Goal: Task Accomplishment & Management: Manage account settings

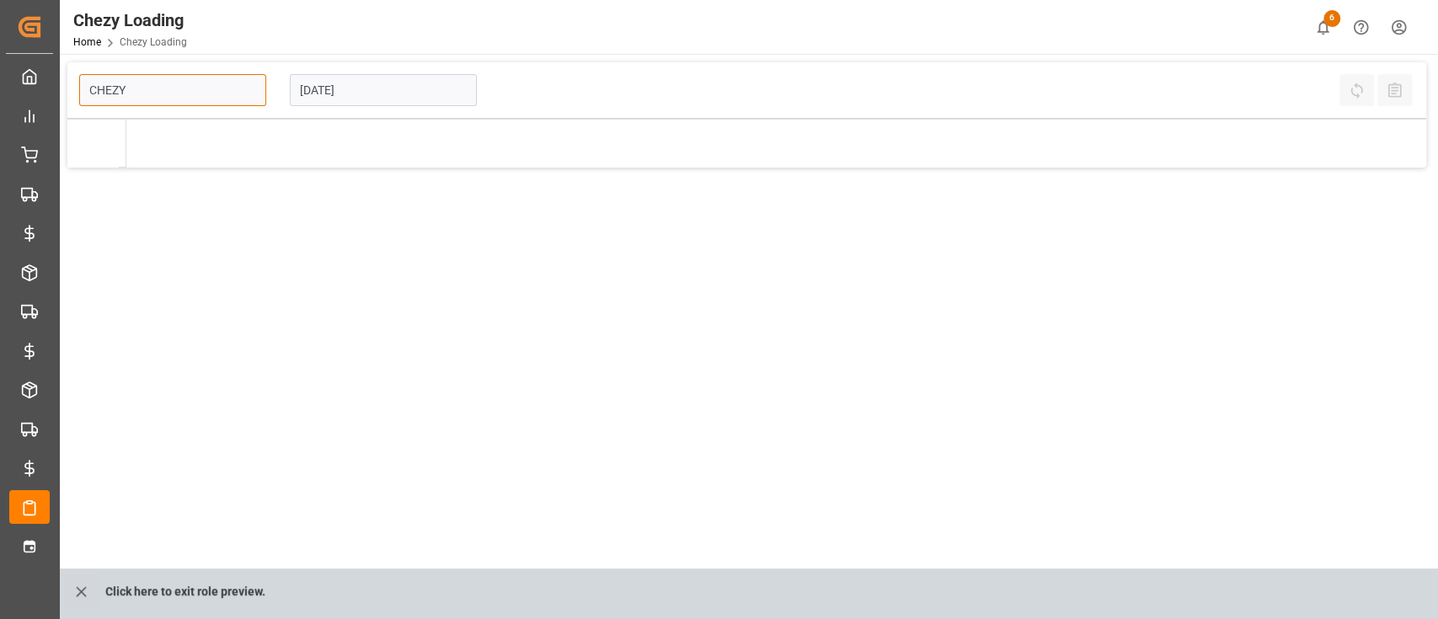
click at [169, 81] on input "CHEZY" at bounding box center [172, 90] width 187 height 32
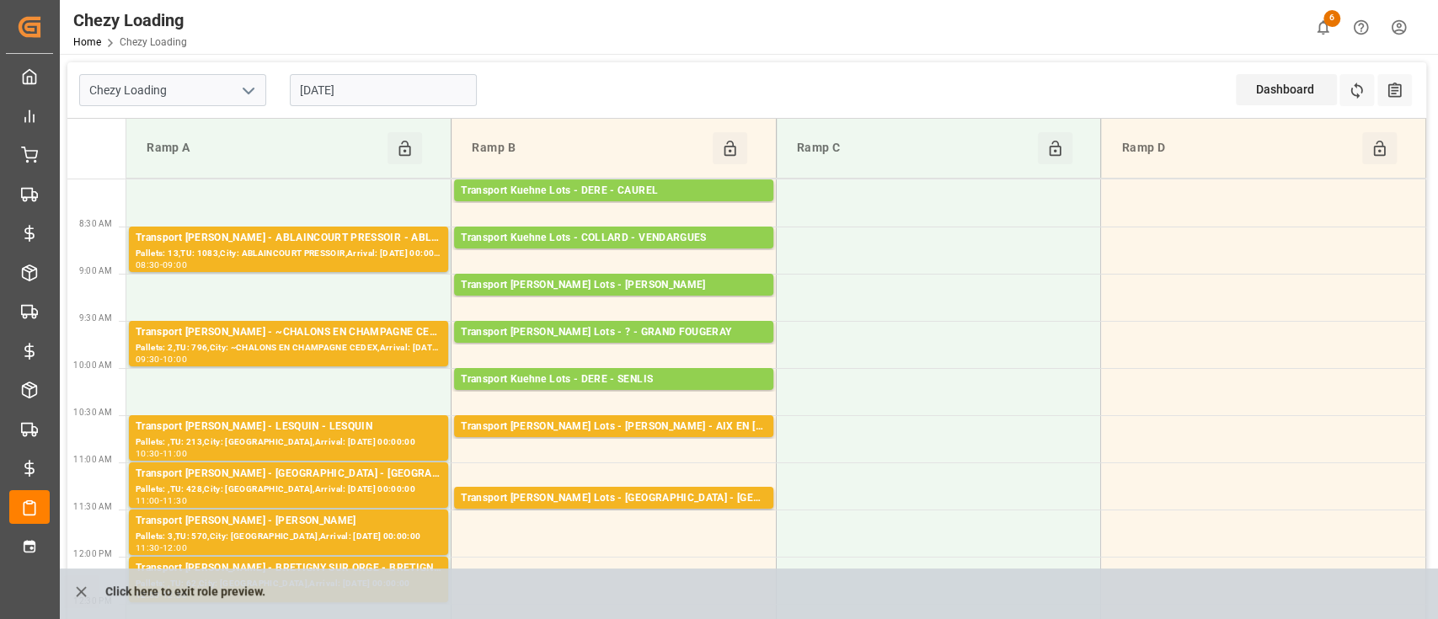
click at [248, 96] on icon "open menu" at bounding box center [248, 91] width 20 height 20
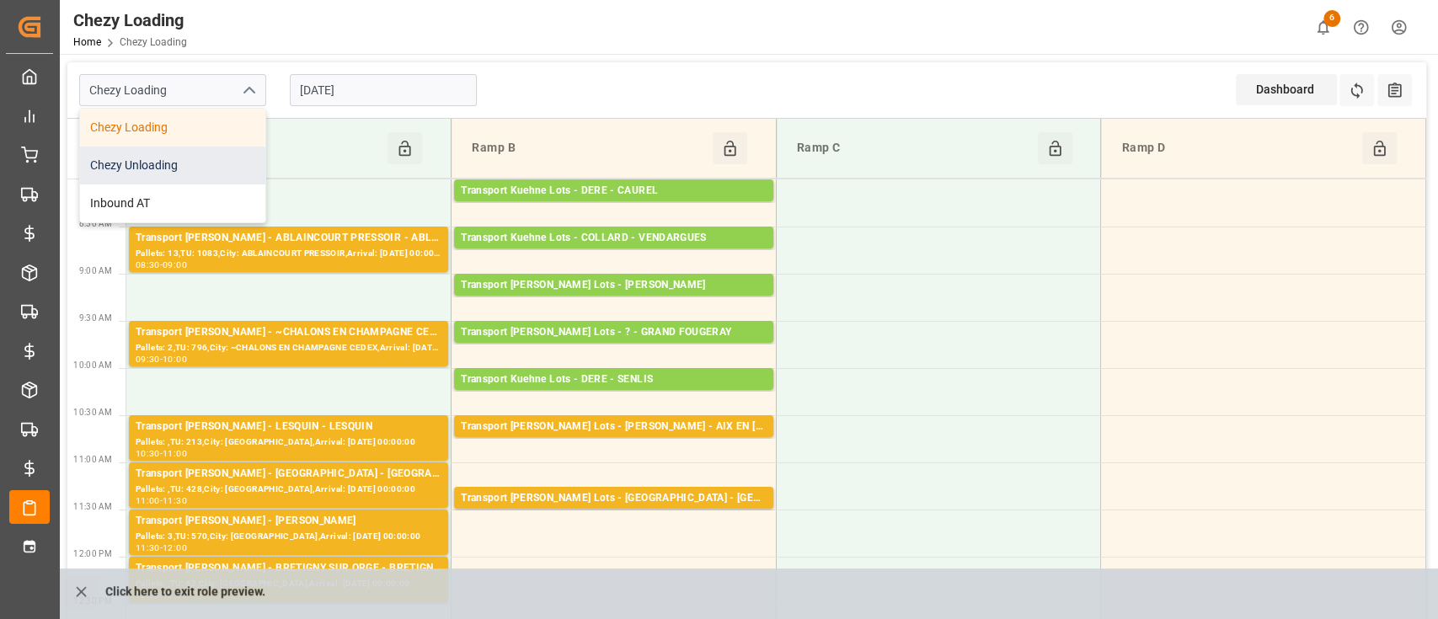
click at [196, 177] on div "Chezy Unloading" at bounding box center [172, 166] width 185 height 38
type input "Chezy Unloading"
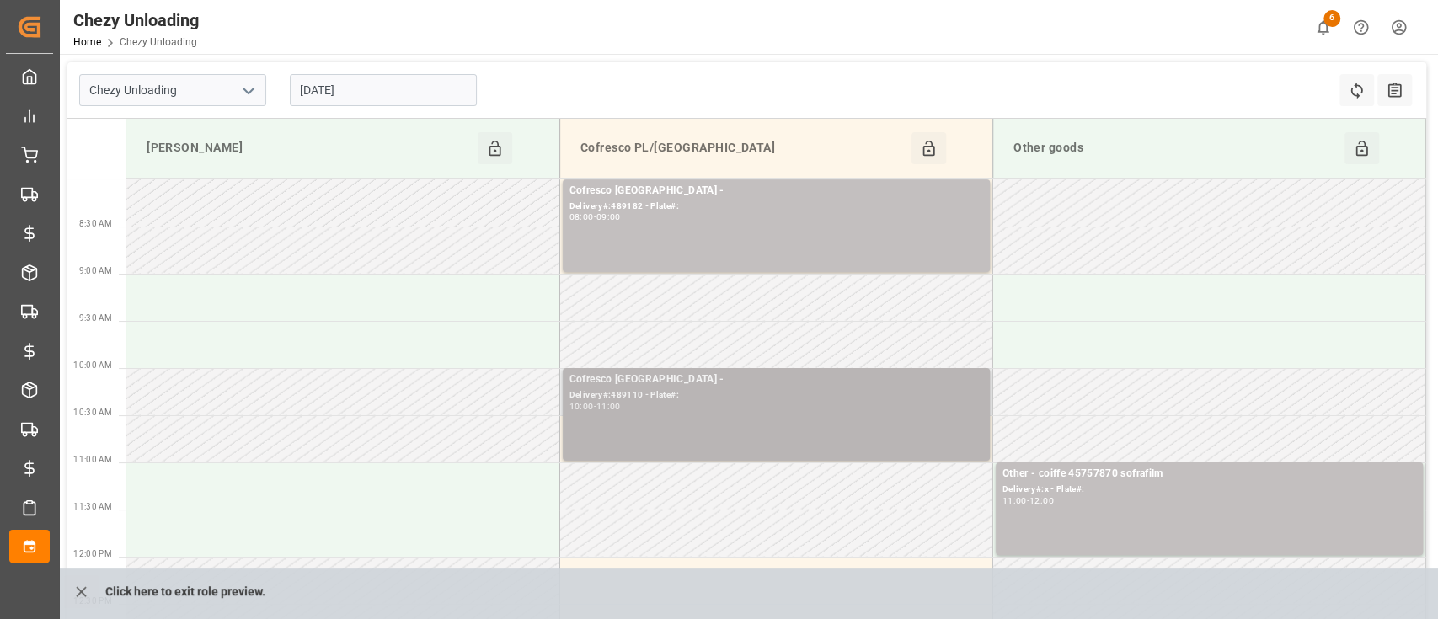
click at [606, 435] on div "Cofresco Poland - Delivery#:489110 - Plate#: 10:00 - 11:00" at bounding box center [776, 414] width 414 height 86
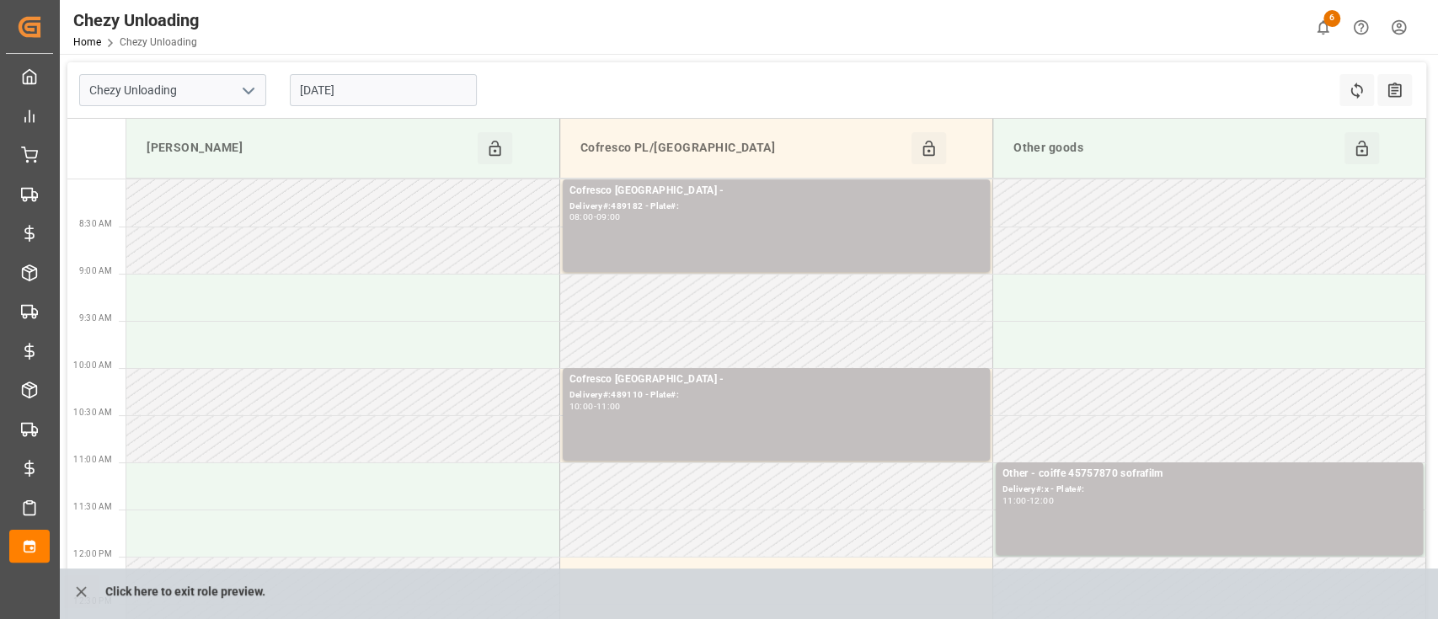
click at [1178, 104] on div "Chezy Unloading 01.09.2025 Refresh Time Slots All Audits" at bounding box center [746, 90] width 1358 height 56
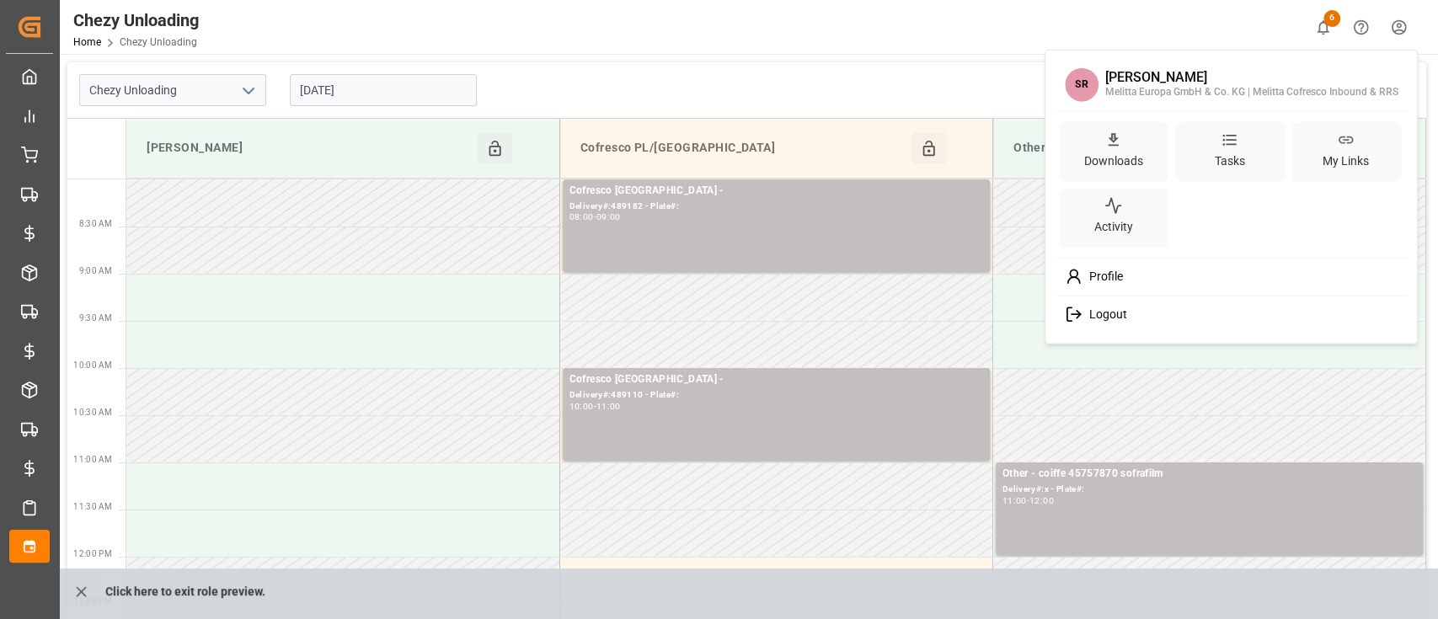
click at [1395, 24] on html "Created by potrace 1.15, written by Peter Selinger 2001-2017 Created by potrace…" at bounding box center [719, 372] width 1438 height 745
drag, startPoint x: 1105, startPoint y: 89, endPoint x: 1395, endPoint y: 97, distance: 290.7
click at [1395, 97] on div "SR siddartha raichur Melitta Europa GmbH & Co. KG | Melitta Cofresco Inbound & …" at bounding box center [1231, 85] width 345 height 45
copy div "Melitta Europa GmbH & Co. KG | Melitta Cofresco Inbound & RRS"
click at [697, 409] on html "Created by potrace 1.15, written by Peter Selinger 2001-2017 Created by potrace…" at bounding box center [719, 372] width 1438 height 745
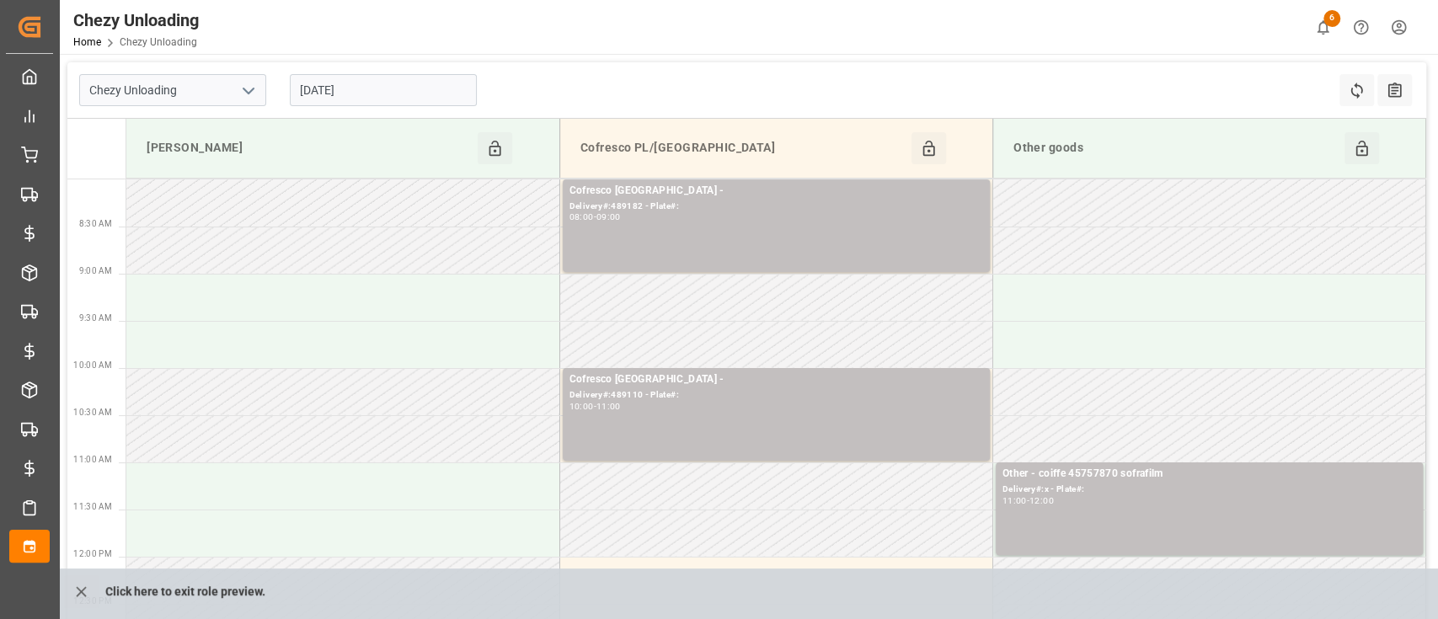
click at [697, 409] on div "10:00 - 11:00" at bounding box center [776, 407] width 414 height 9
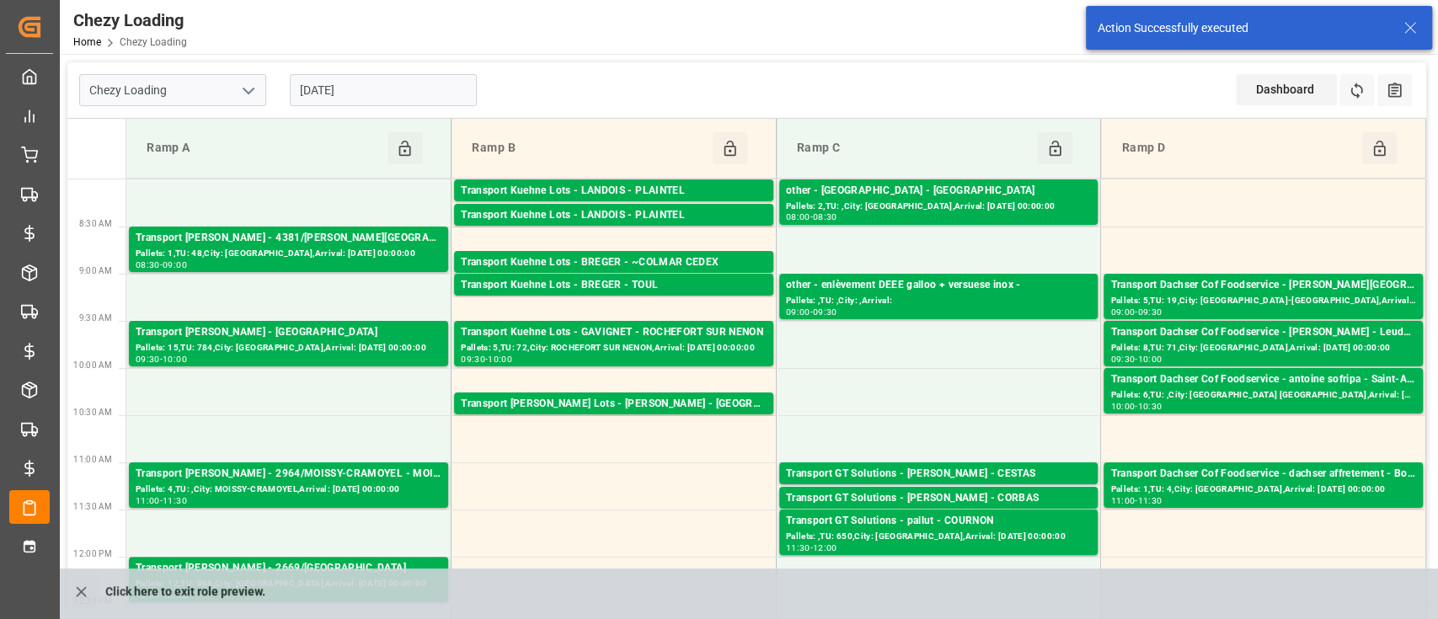
click at [247, 89] on icon "open menu" at bounding box center [248, 91] width 20 height 20
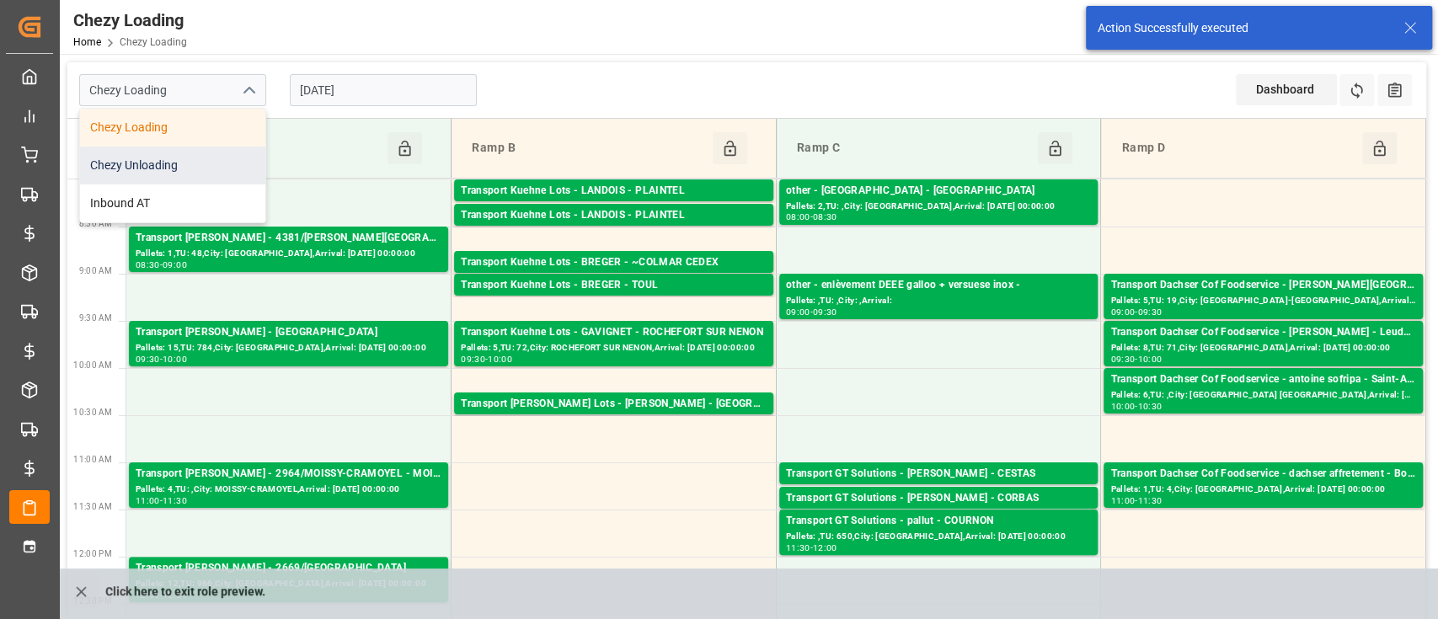
click at [200, 152] on div "Chezy Unloading" at bounding box center [172, 166] width 185 height 38
type input "Chezy Unloading"
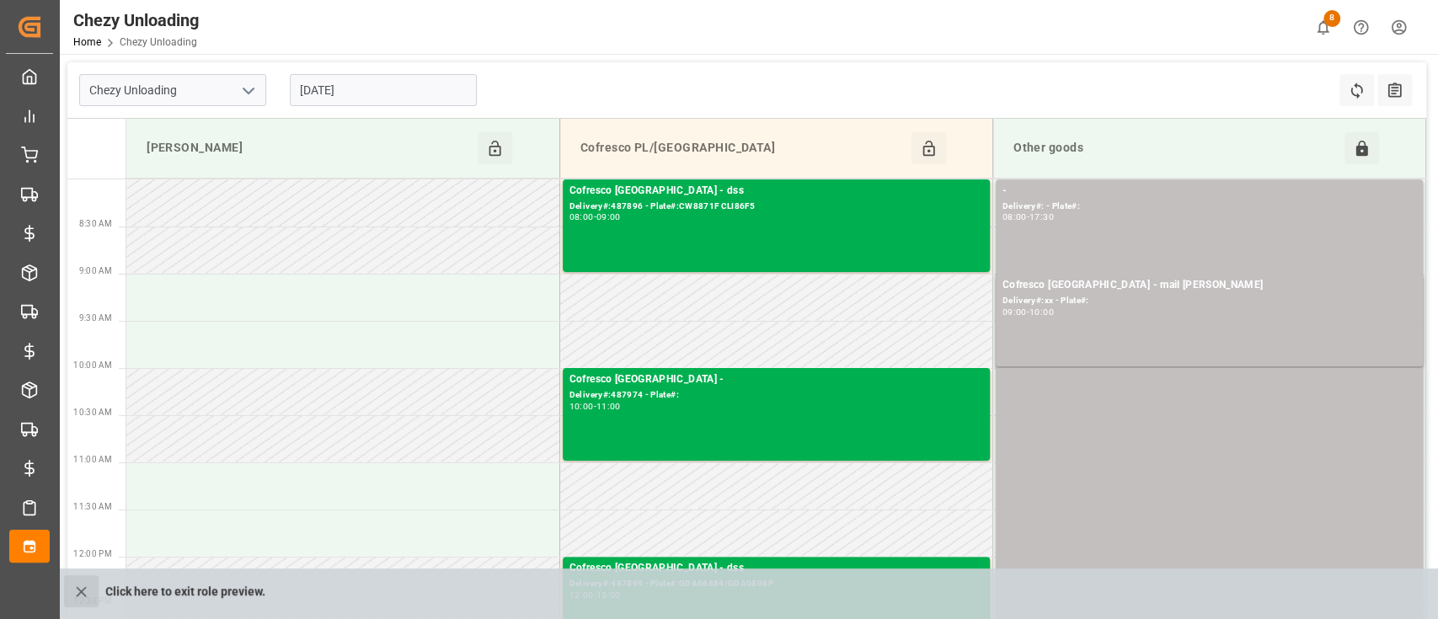
click at [80, 587] on icon "close role preview" at bounding box center [81, 592] width 18 height 18
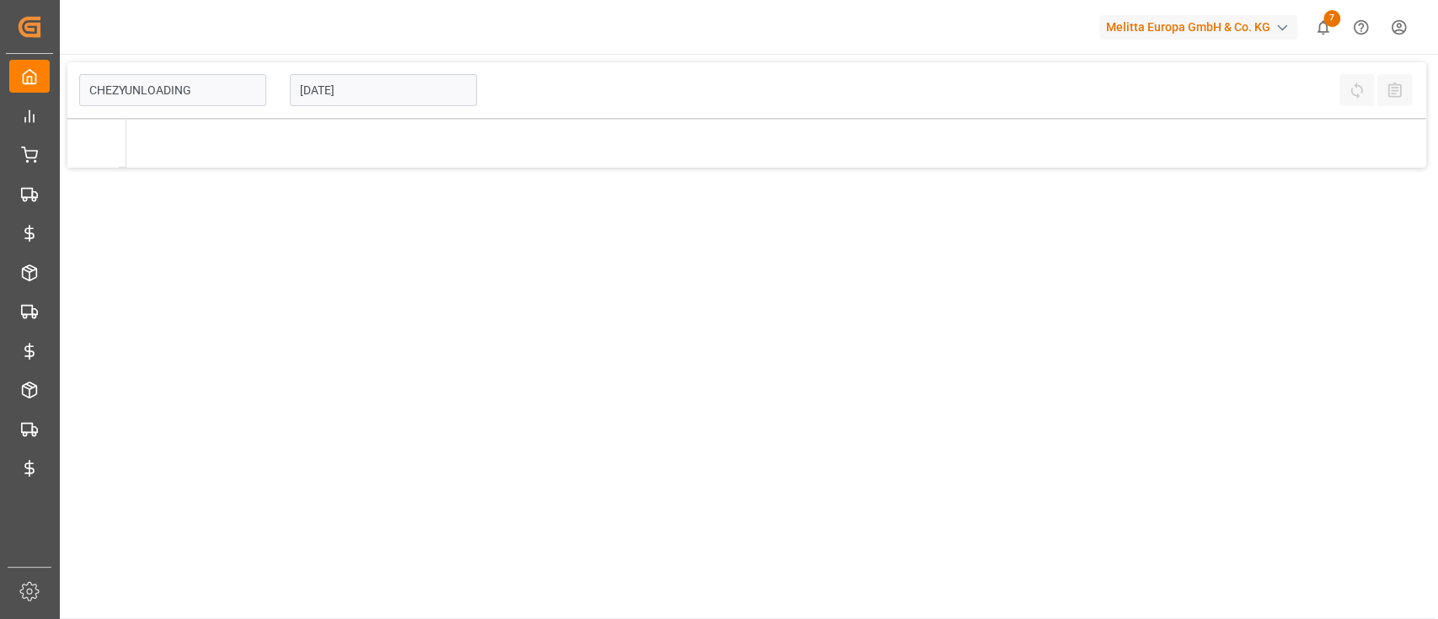
type input "Chezy Unloading"
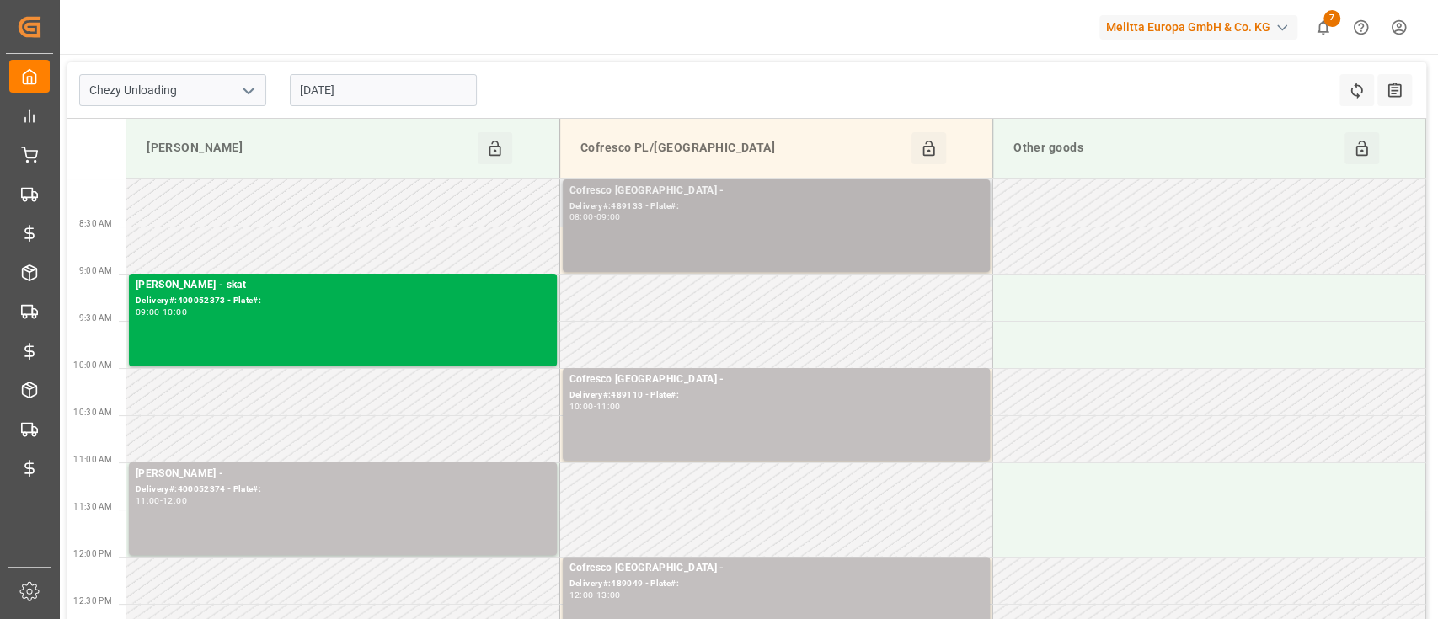
click at [798, 265] on div "Cofresco [GEOGRAPHIC_DATA] - Delivery#:489133 - Plate#: 08:00 - 09:00" at bounding box center [776, 226] width 414 height 86
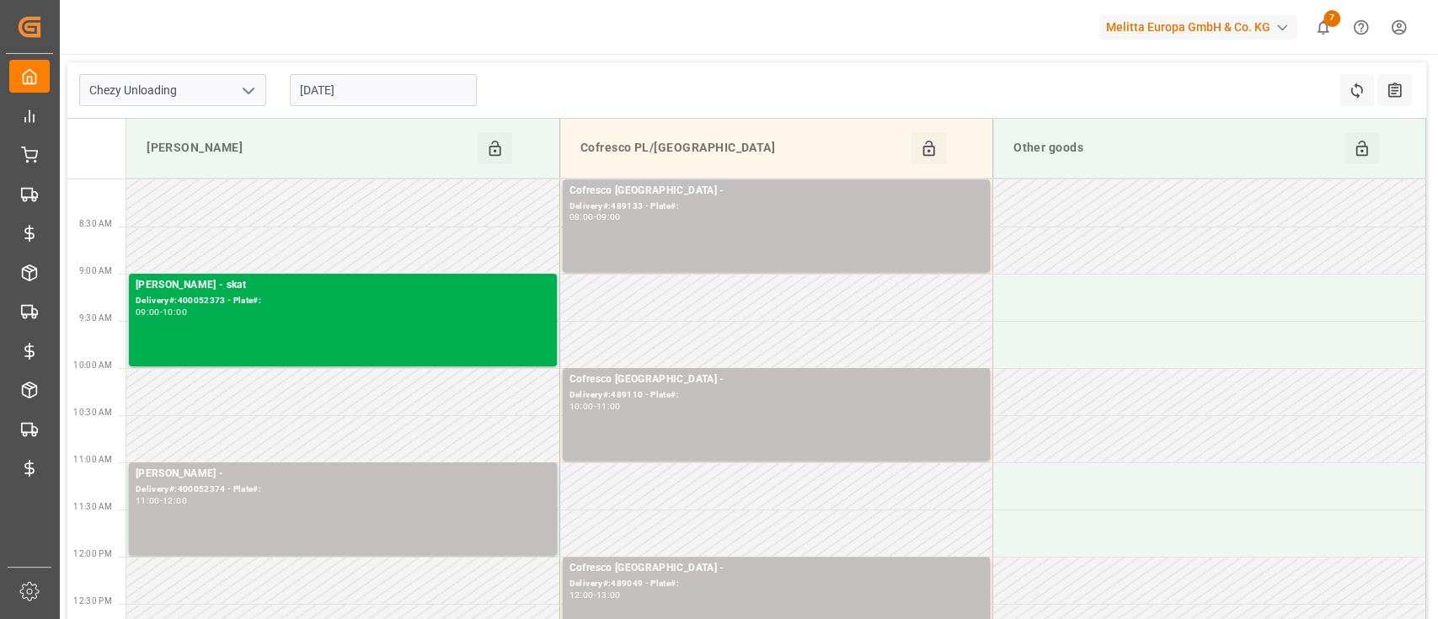
click at [862, 26] on div "Melitta Europa GmbH & Co. KG 7 Notifications Only show unread All Mark all cate…" at bounding box center [742, 27] width 1390 height 54
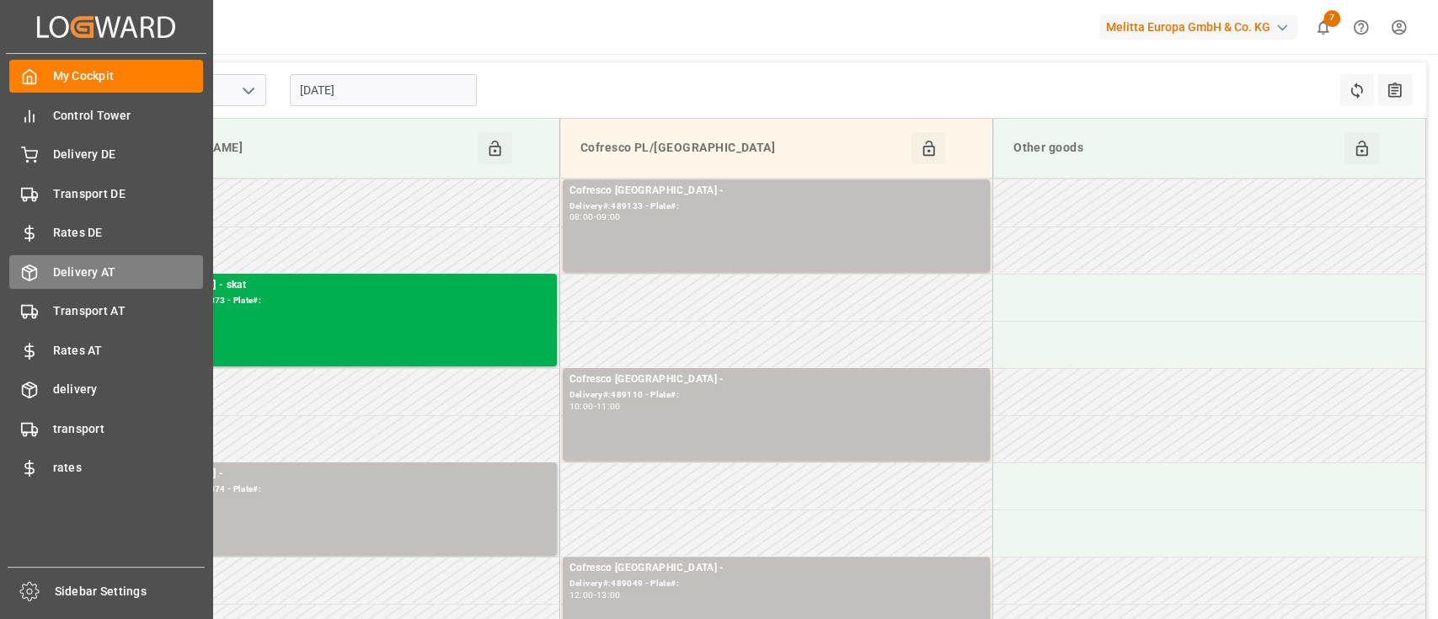
click at [104, 266] on span "Delivery AT" at bounding box center [128, 273] width 151 height 18
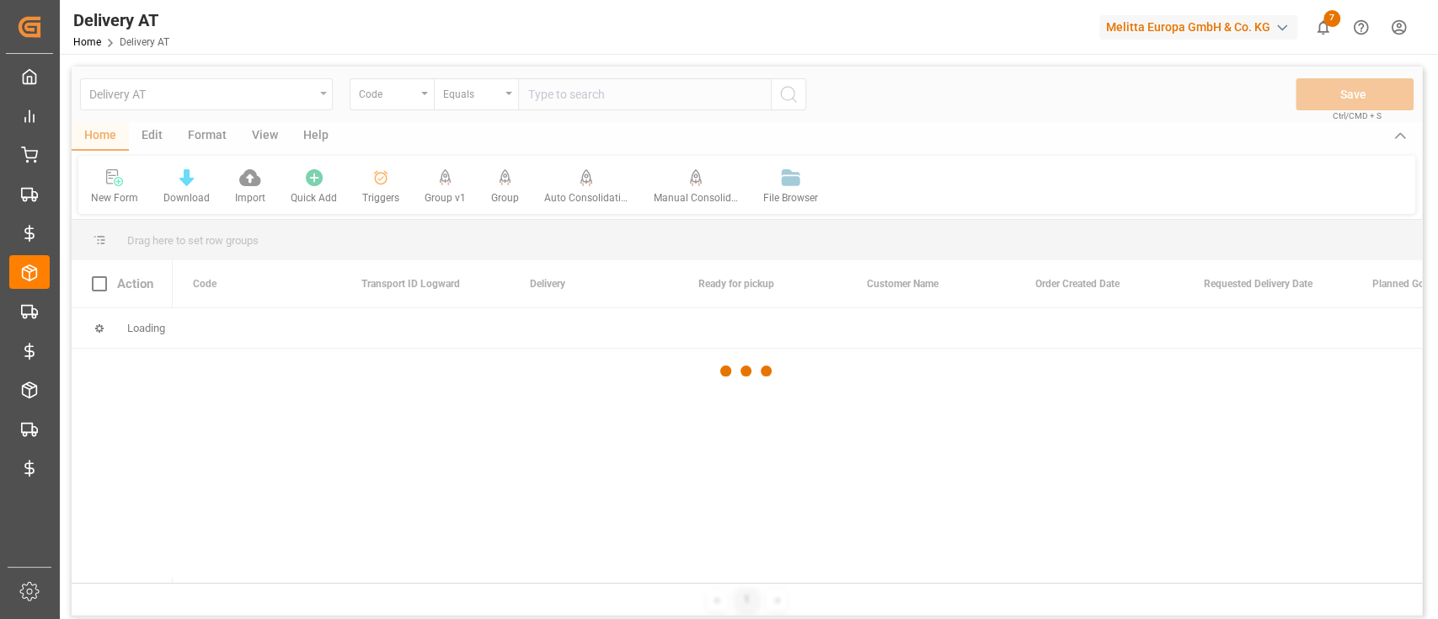
click at [303, 104] on div at bounding box center [747, 371] width 1350 height 609
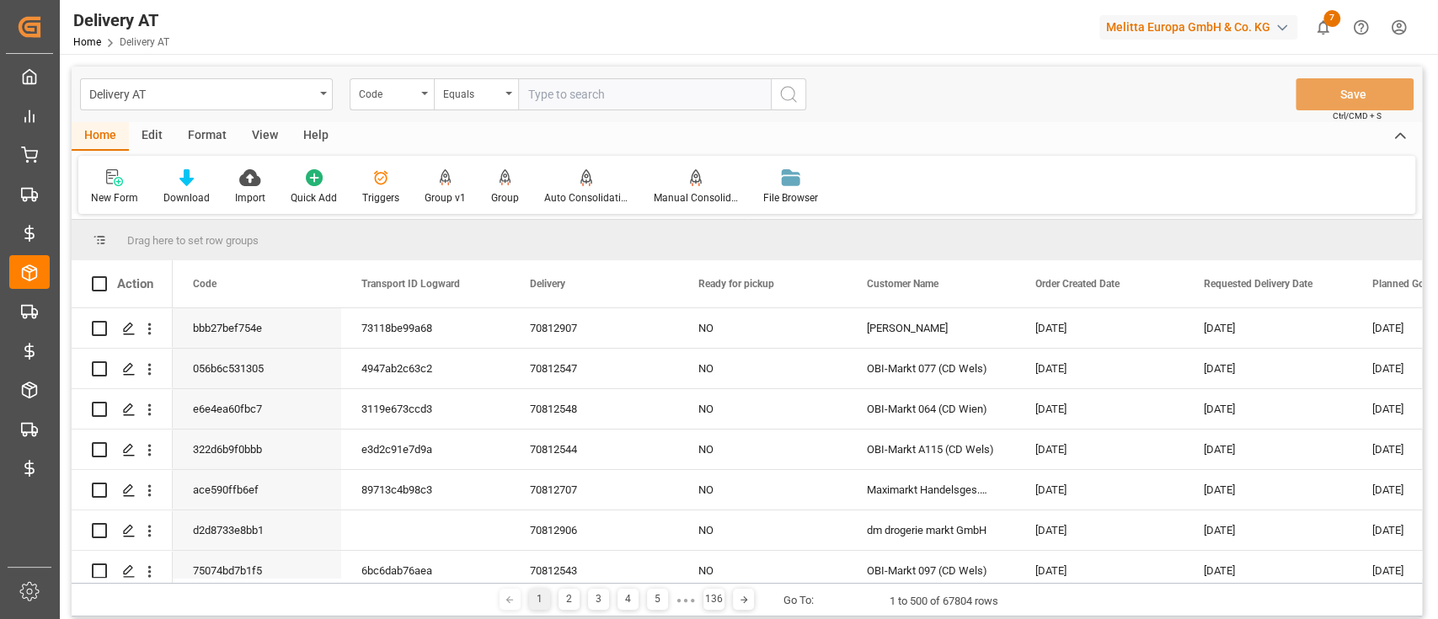
click at [307, 100] on div "Delivery AT" at bounding box center [201, 93] width 225 height 21
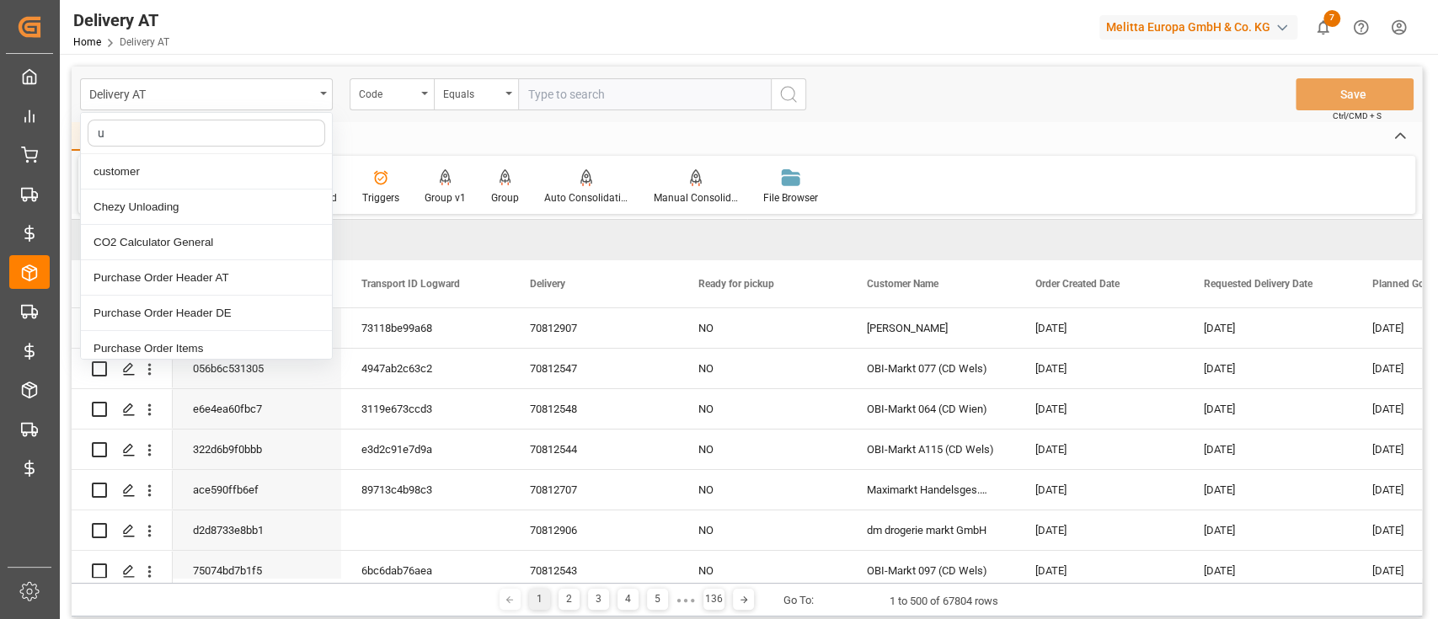
type input "un"
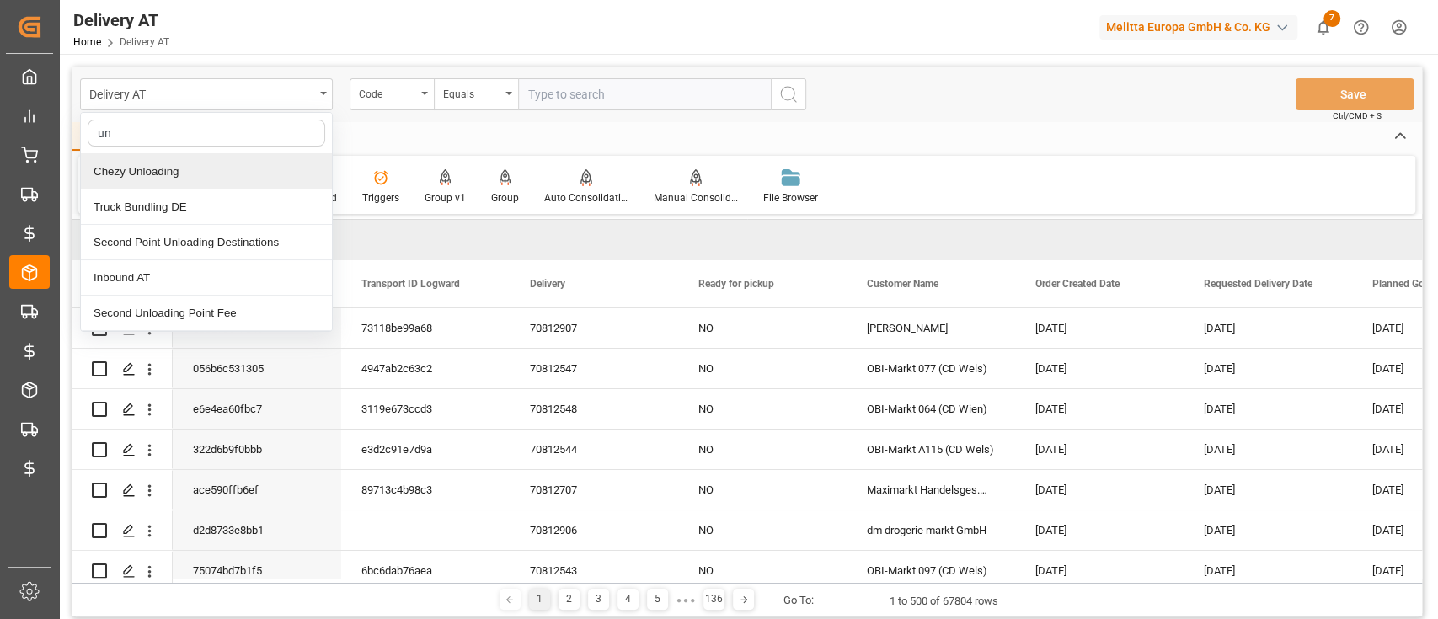
click at [205, 179] on div "Chezy Unloading" at bounding box center [206, 171] width 251 height 35
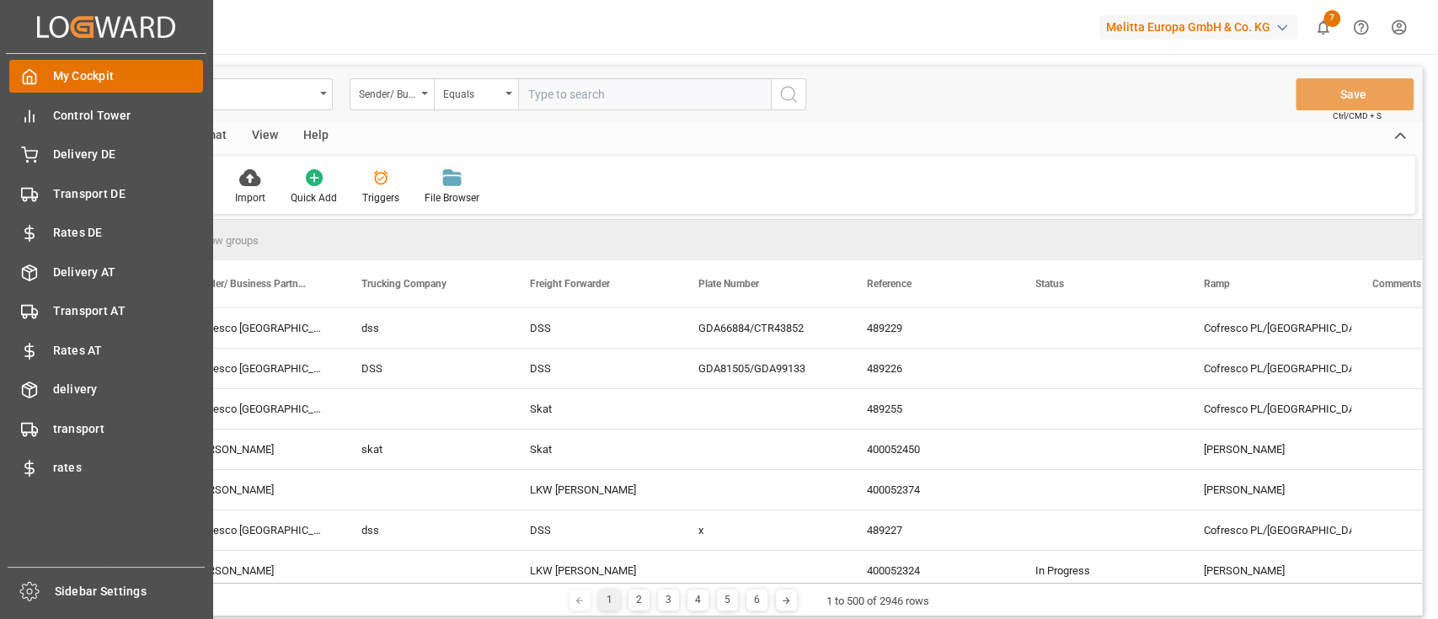
click at [30, 62] on div "My Cockpit My Cockpit" at bounding box center [106, 76] width 194 height 33
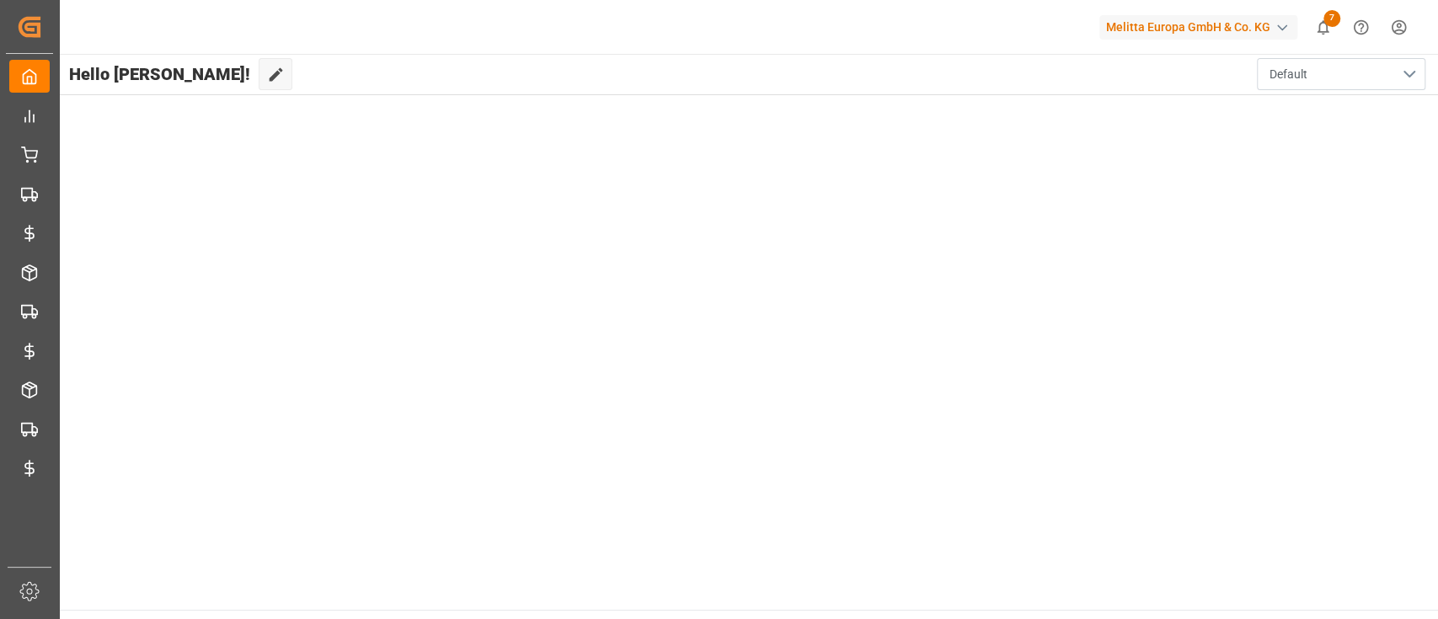
click at [1363, 73] on button "Default" at bounding box center [1341, 74] width 168 height 32
click at [1319, 110] on div "Default" at bounding box center [1341, 118] width 124 height 18
click at [1395, 77] on button "Default" at bounding box center [1341, 74] width 168 height 32
click at [1343, 152] on div "My template" at bounding box center [1340, 169] width 141 height 51
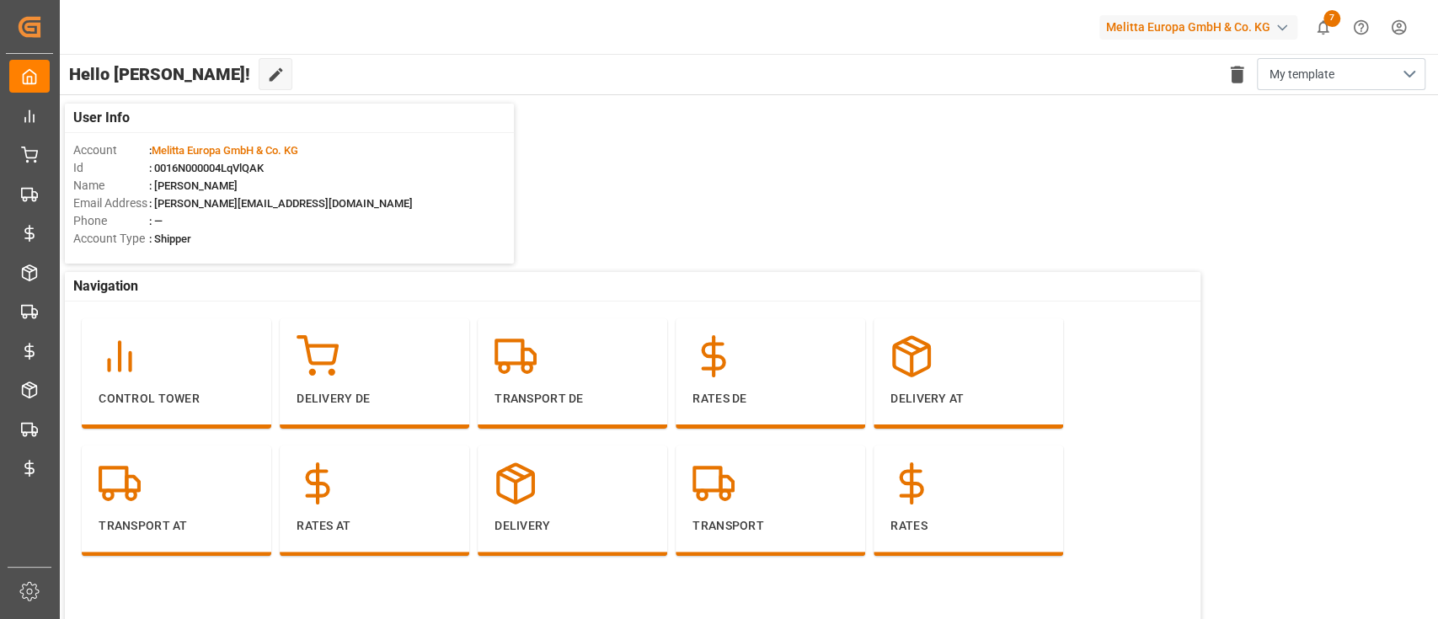
scroll to position [197, 0]
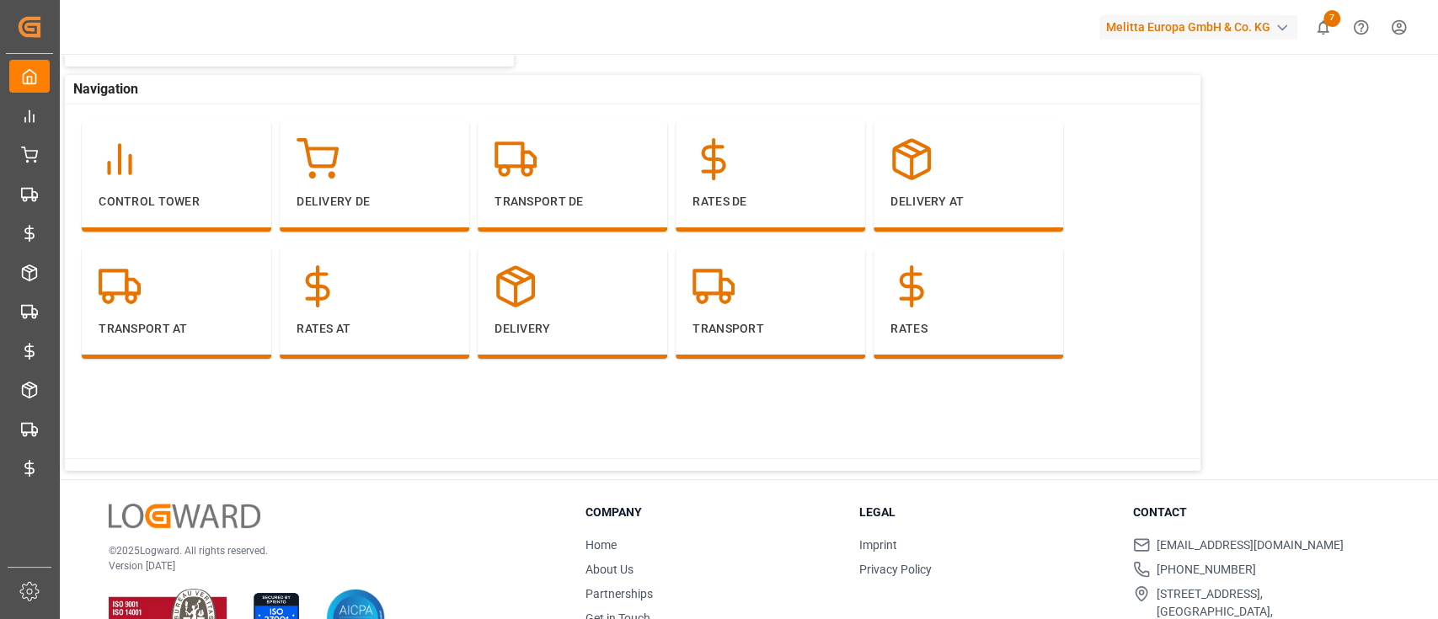
click at [647, 446] on div "Control Tower Delivery DE Transport DE Rates DE Delivery AT Transport AT Rates …" at bounding box center [637, 286] width 1145 height 364
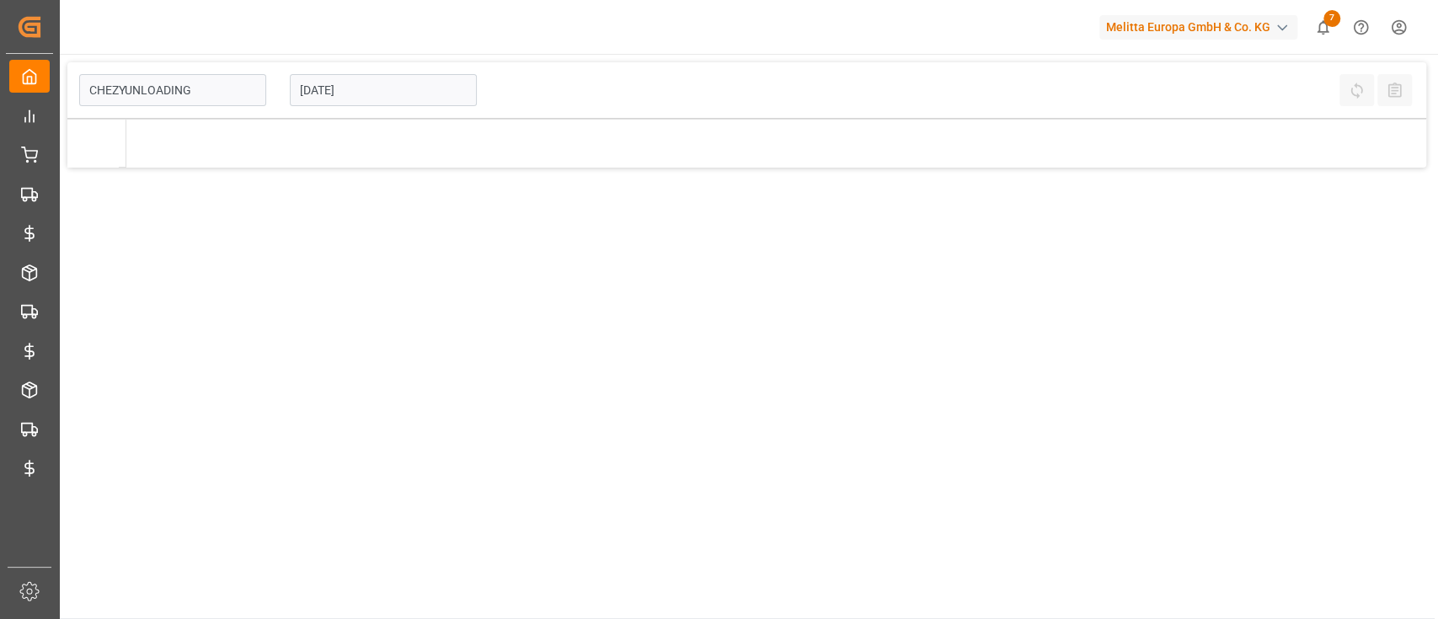
type input "Chezy Unloading"
type input "Chezy Loading"
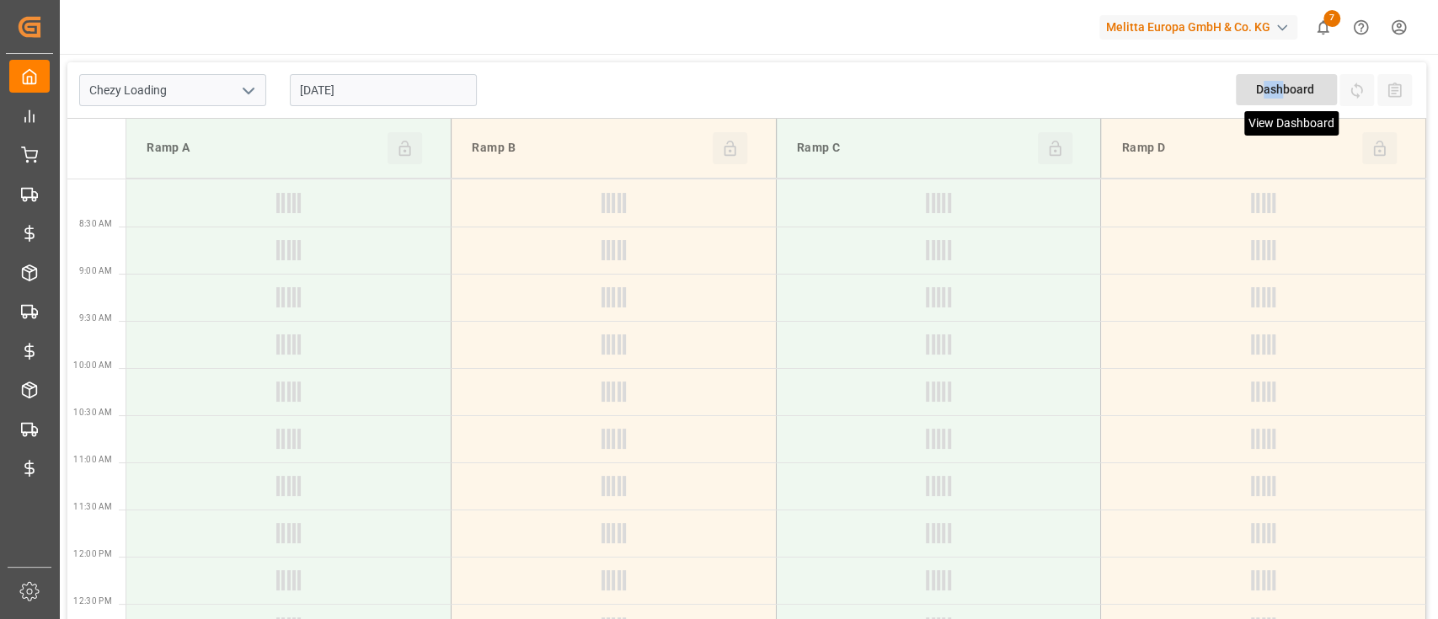
drag, startPoint x: 1260, startPoint y: 115, endPoint x: 1283, endPoint y: 102, distance: 27.2
click at [1283, 102] on div "Dashboard View Dashboard" at bounding box center [1287, 96] width 104 height 44
click at [1283, 102] on div "Dashboard View Dashboard" at bounding box center [1285, 89] width 101 height 31
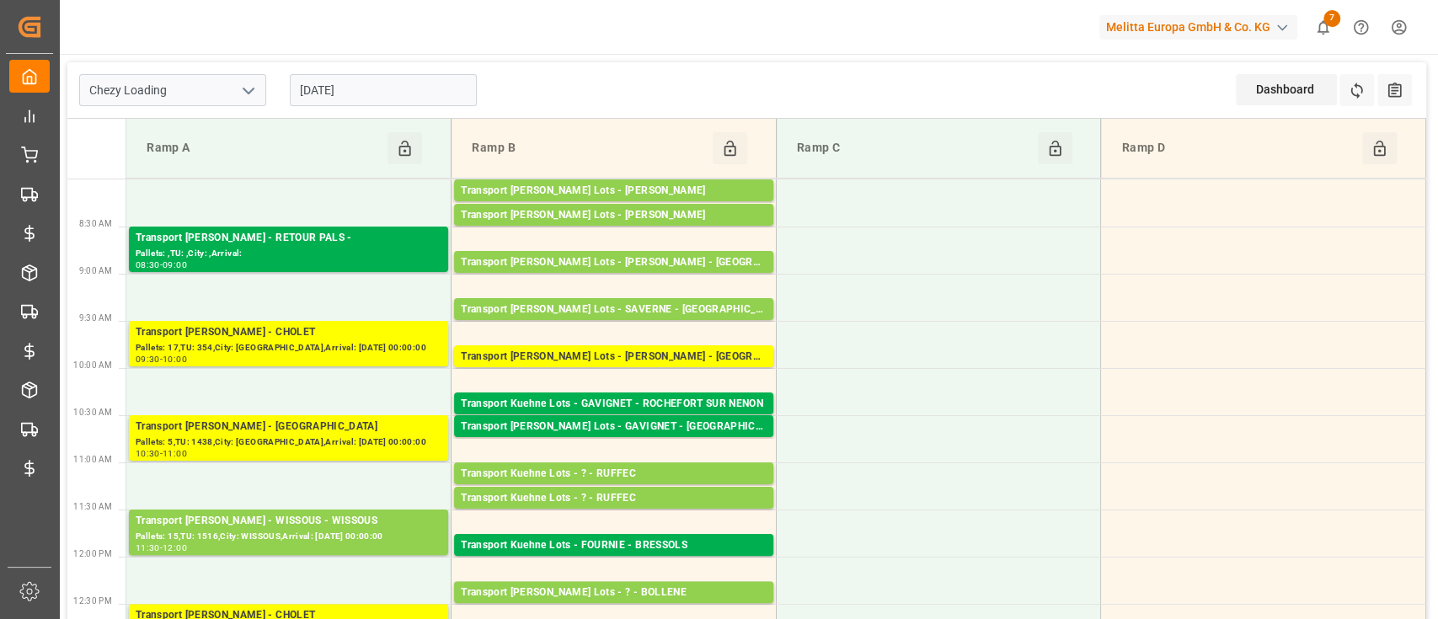
click at [258, 93] on icon "open menu" at bounding box center [248, 91] width 20 height 20
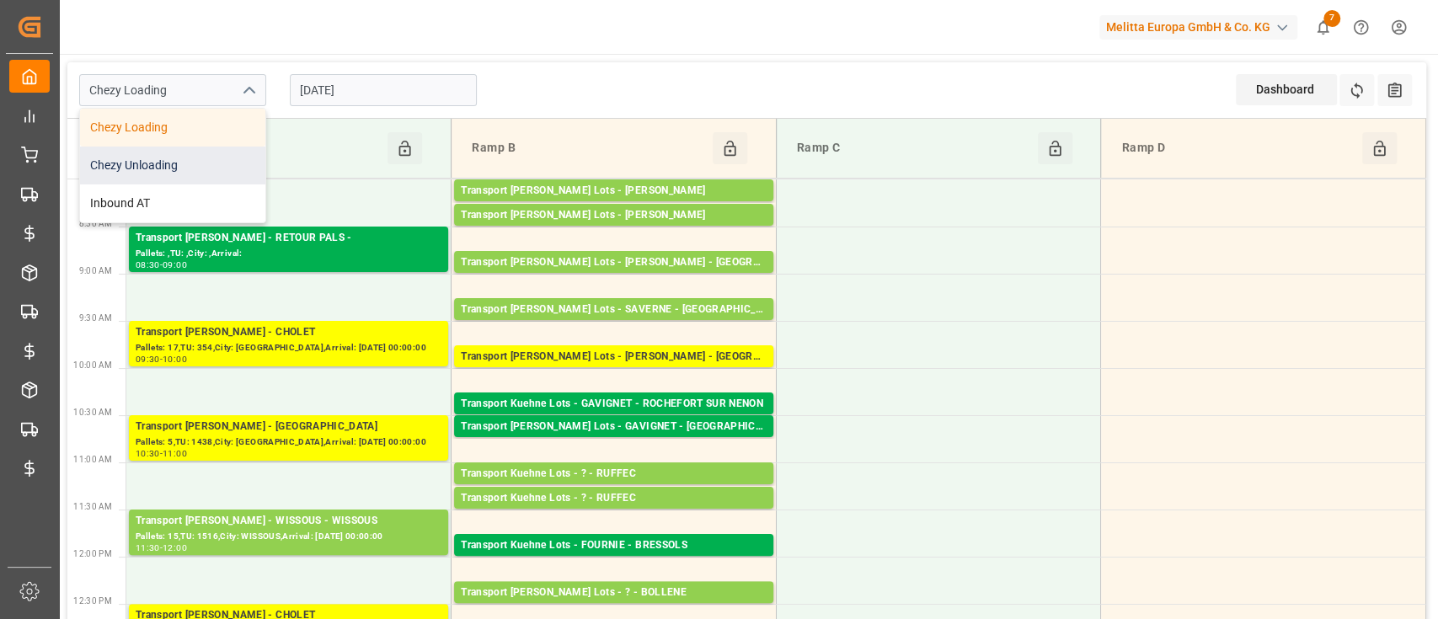
click at [209, 165] on div "Chezy Unloading" at bounding box center [172, 166] width 185 height 38
type input "Chezy Unloading"
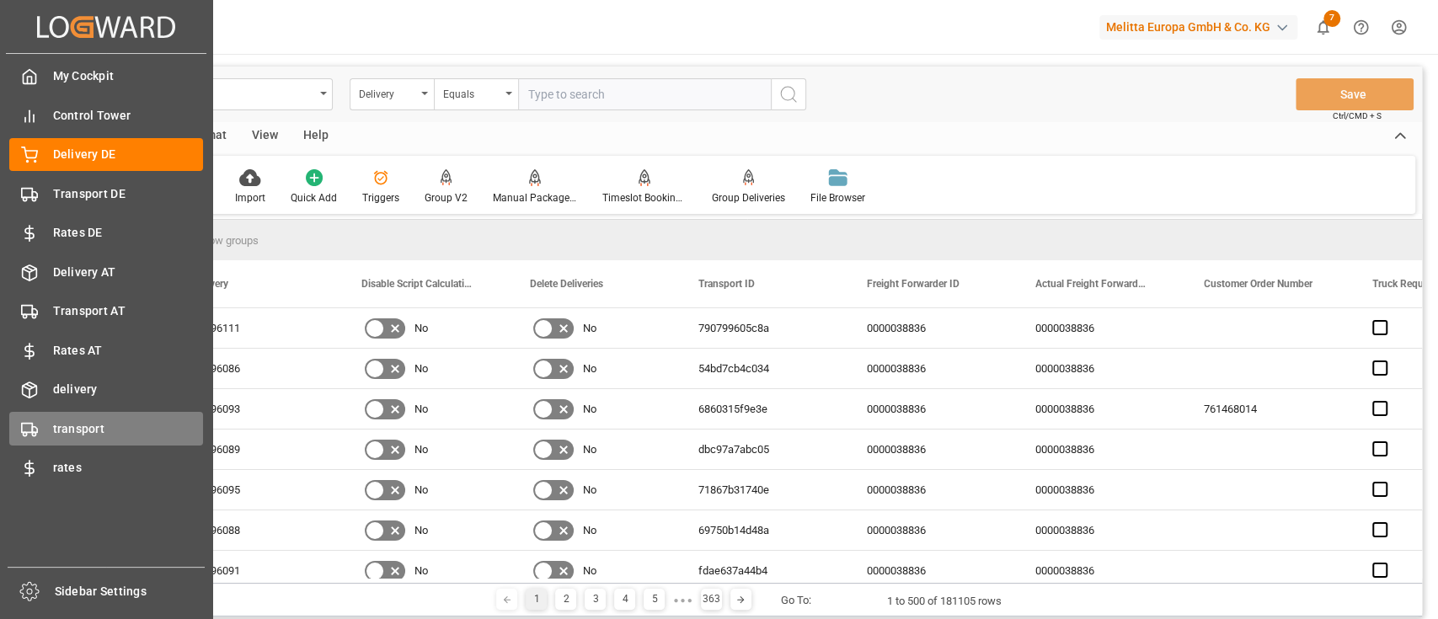
click at [101, 425] on span "transport" at bounding box center [128, 429] width 151 height 18
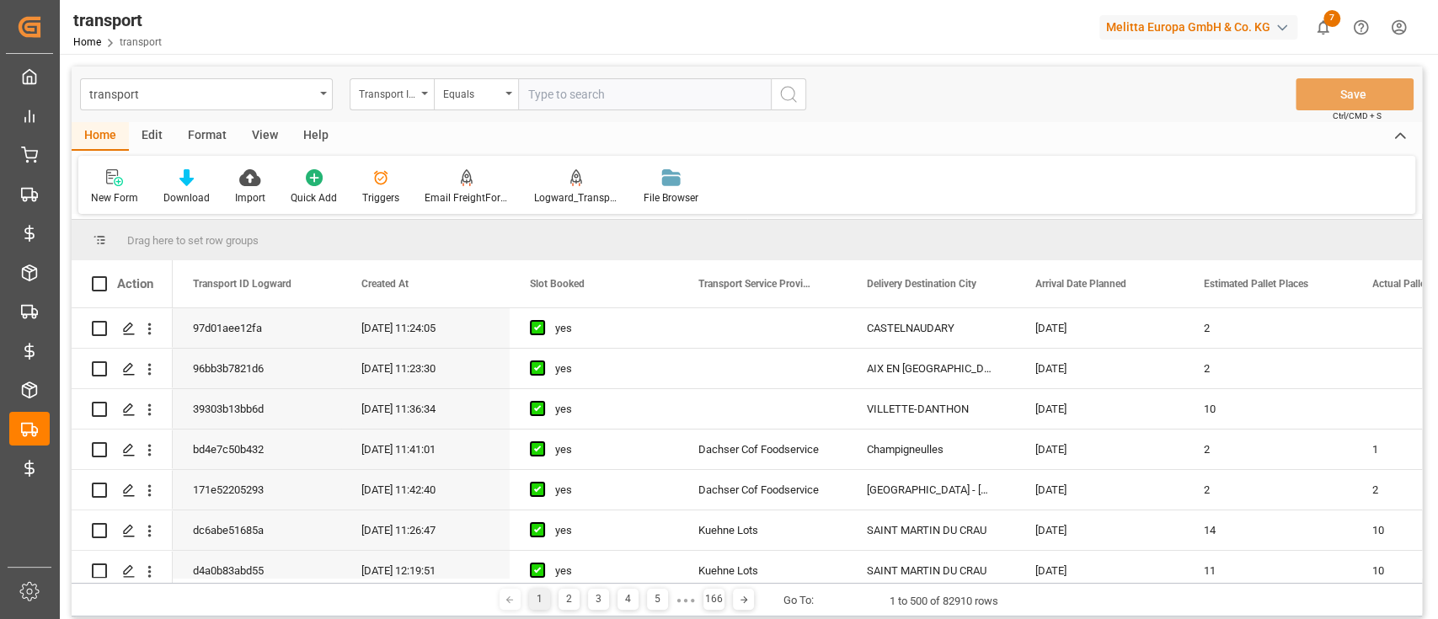
click at [1403, 17] on html "Created by potrace 1.15, written by [PERSON_NAME] [DATE]-[DATE] Created by potr…" at bounding box center [719, 372] width 1438 height 745
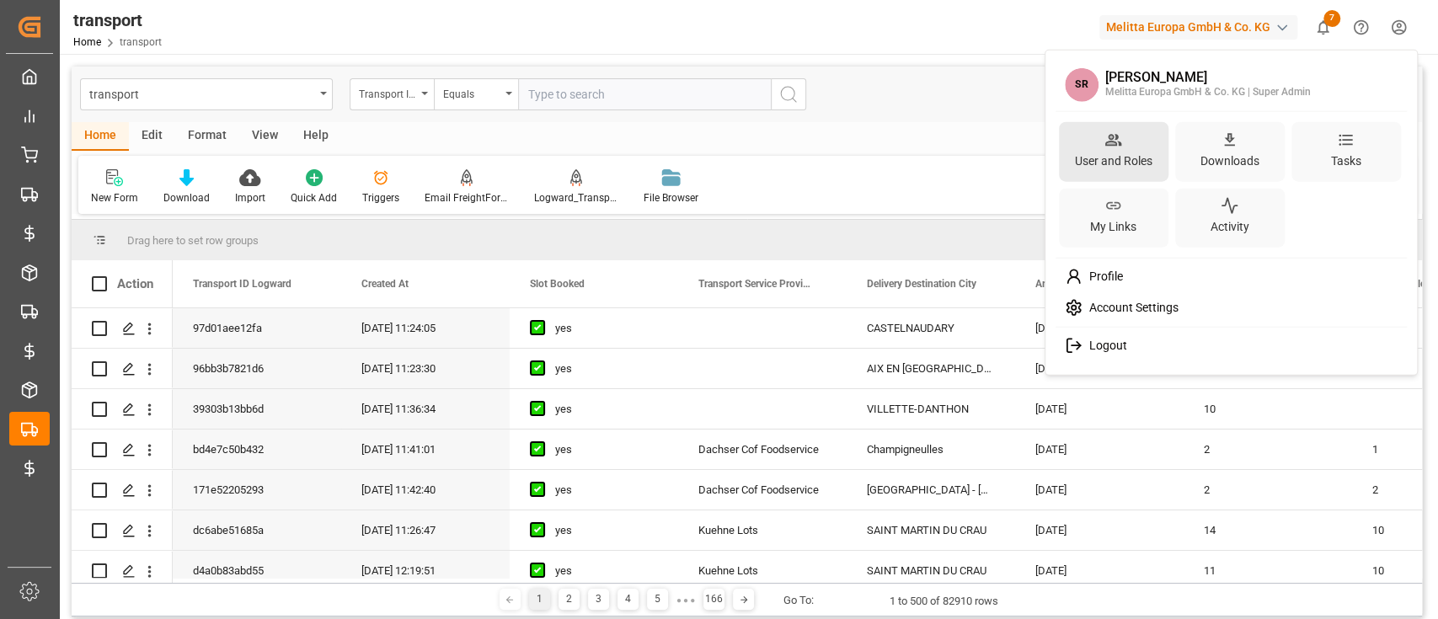
click at [1140, 163] on div "User and Roles" at bounding box center [1113, 160] width 84 height 24
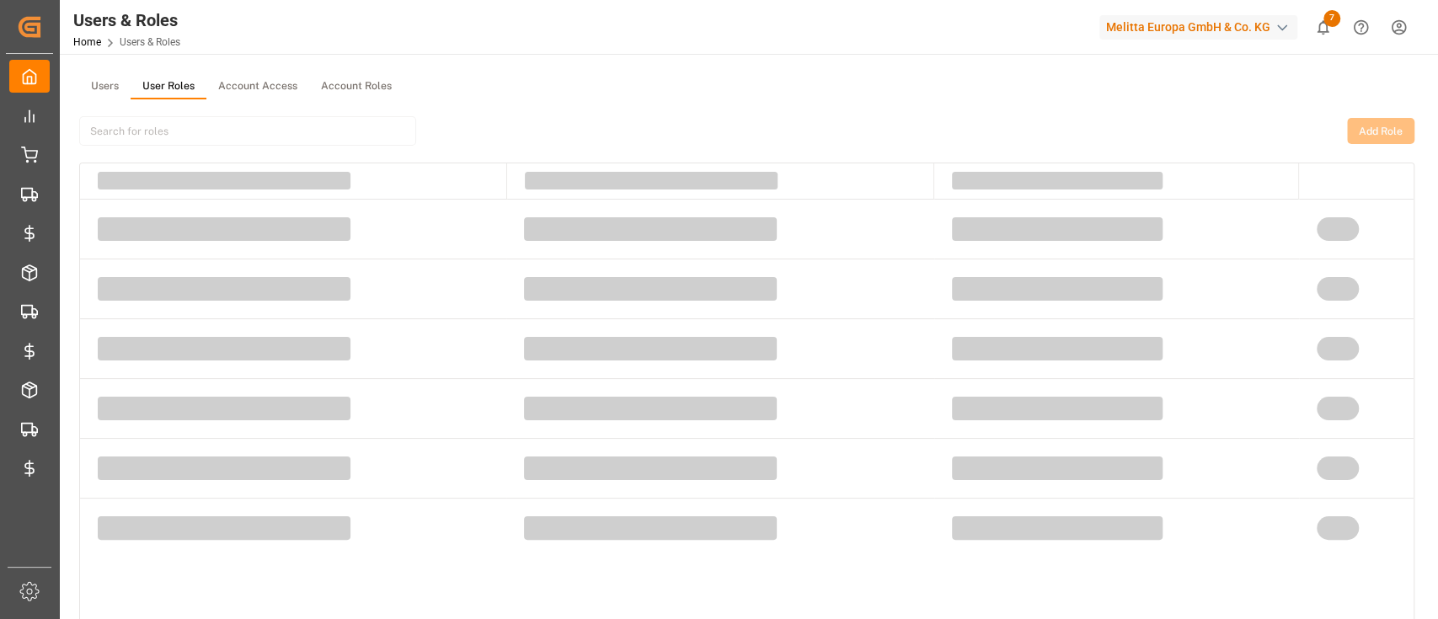
click at [183, 91] on button "User Roles" at bounding box center [169, 86] width 76 height 25
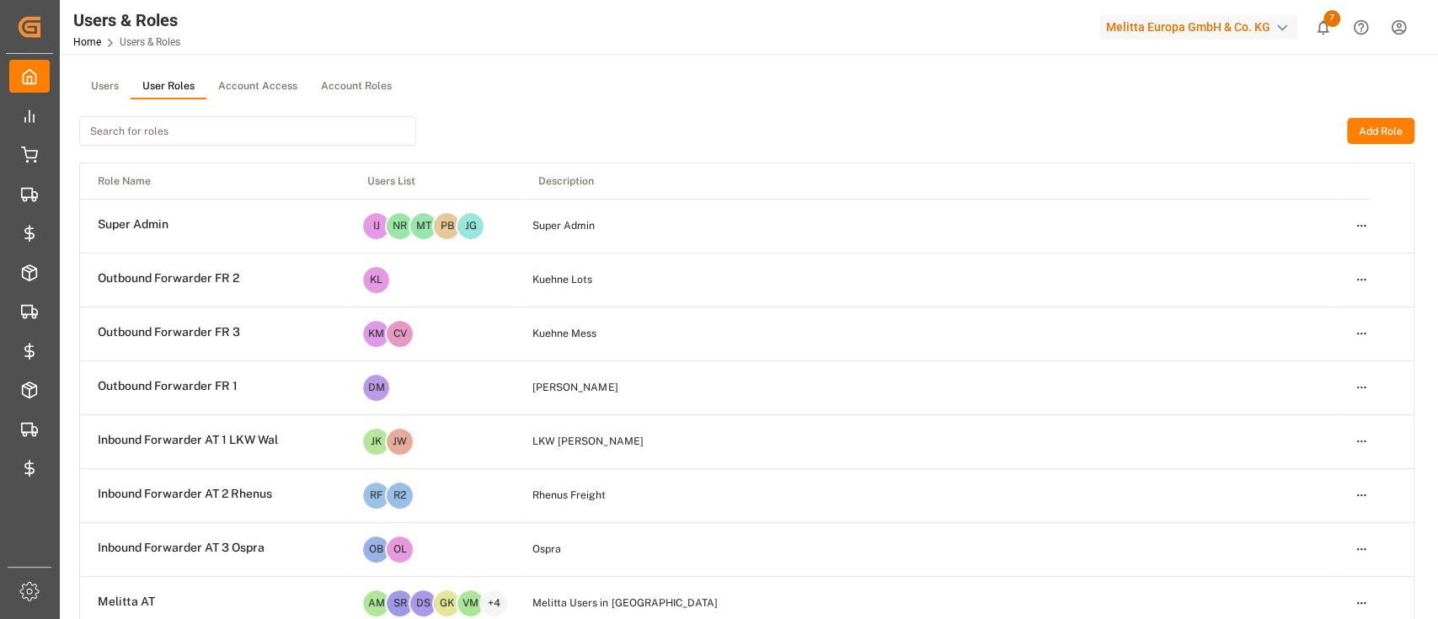
click at [173, 126] on input at bounding box center [247, 130] width 337 height 29
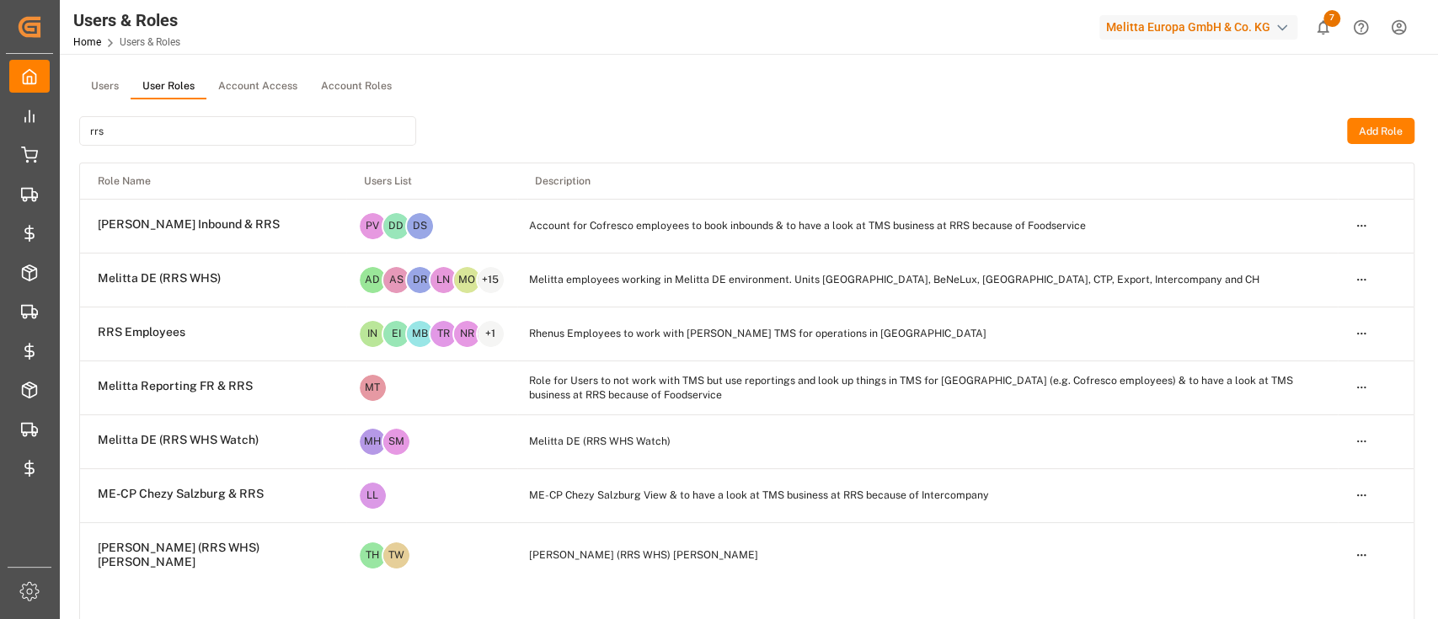
type input "rrs"
click at [1362, 229] on html "Created by potrace 1.15, written by [PERSON_NAME] [DATE]-[DATE] Created by potr…" at bounding box center [719, 372] width 1438 height 745
click at [1317, 264] on div "Edit" at bounding box center [1326, 262] width 87 height 24
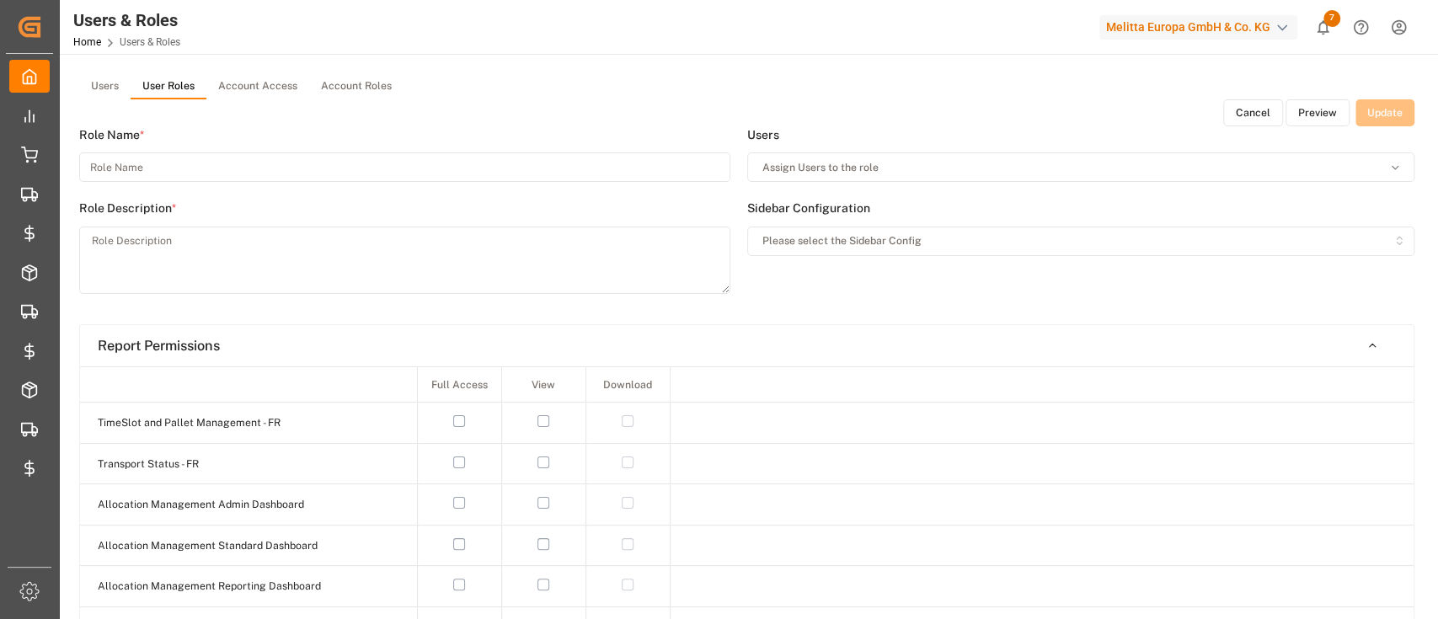
type input "[PERSON_NAME] Inbound & RRS"
type textarea "Account for Cofresco employees to book inbounds & to have a look at TMS busines…"
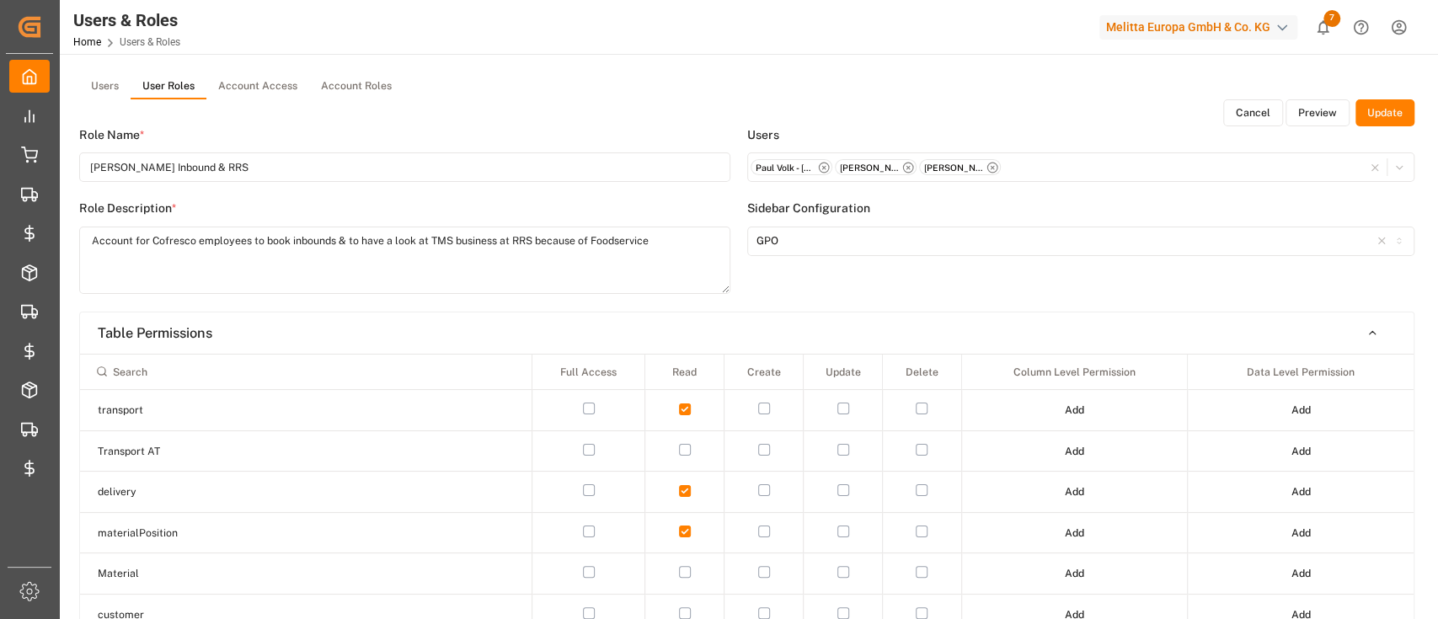
click at [1322, 111] on button "Preview" at bounding box center [1317, 112] width 64 height 27
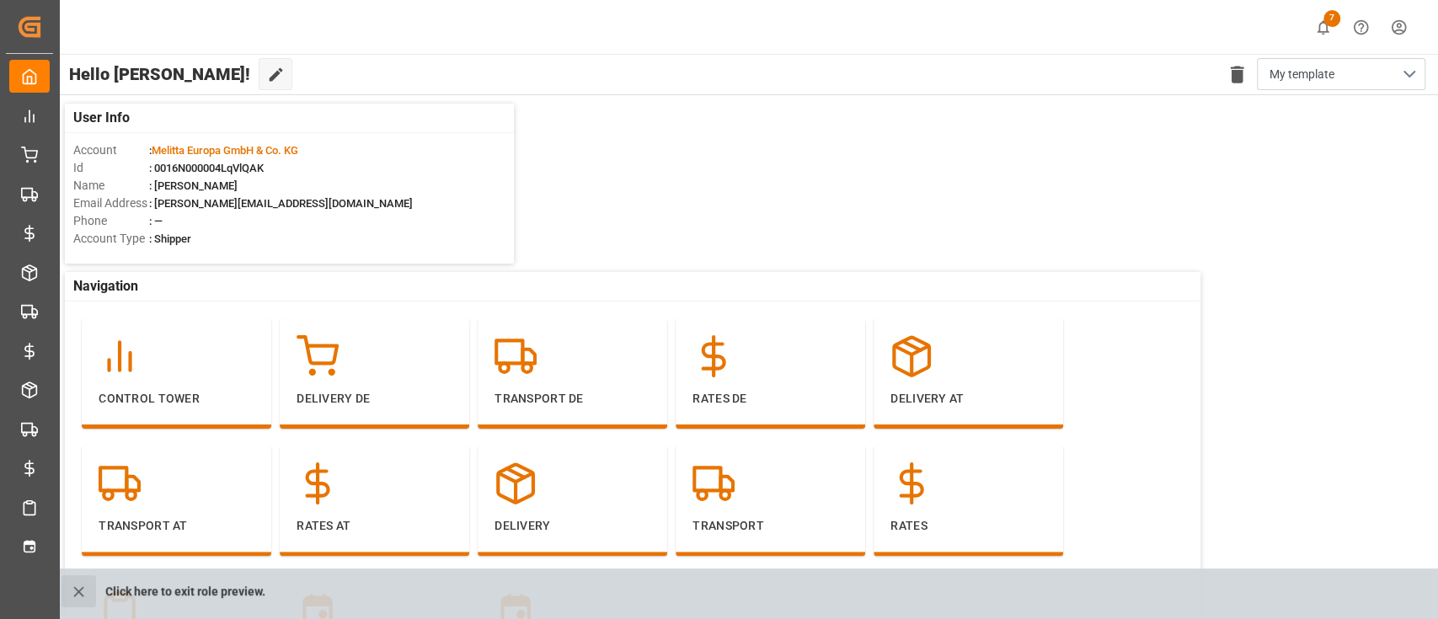
click at [68, 602] on button "close role preview" at bounding box center [78, 591] width 35 height 32
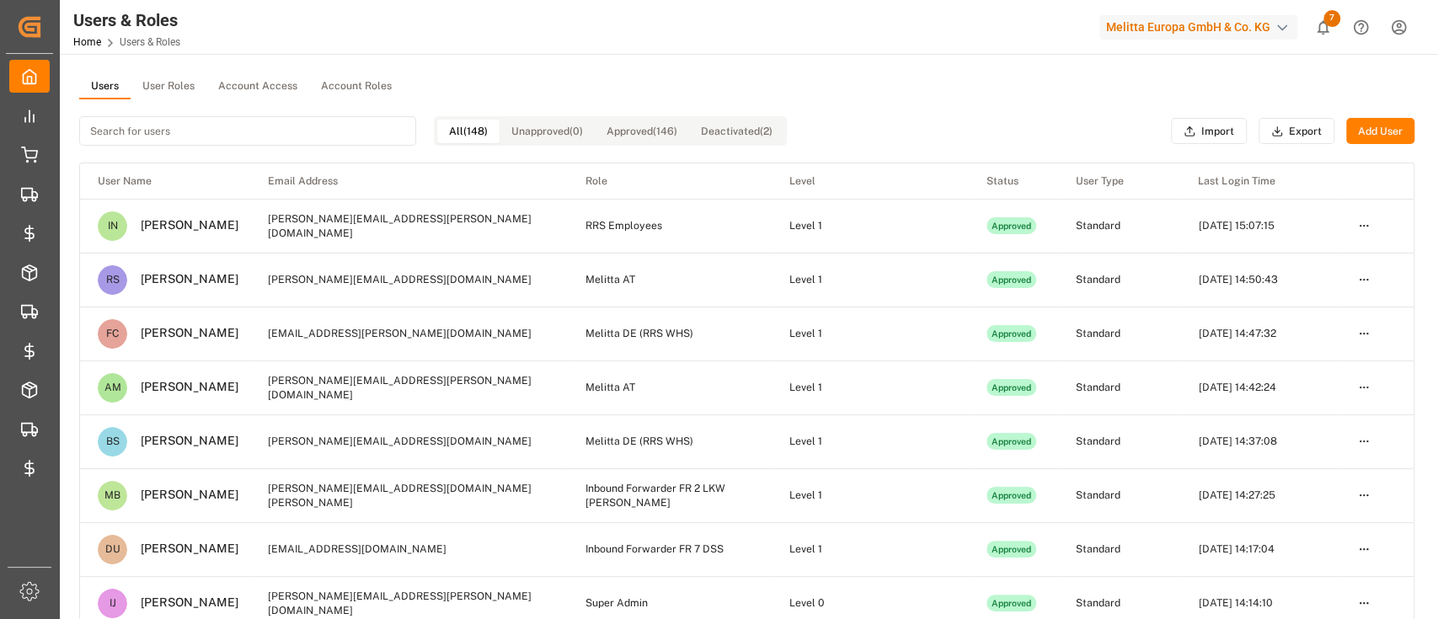
click at [170, 119] on input at bounding box center [247, 130] width 337 height 29
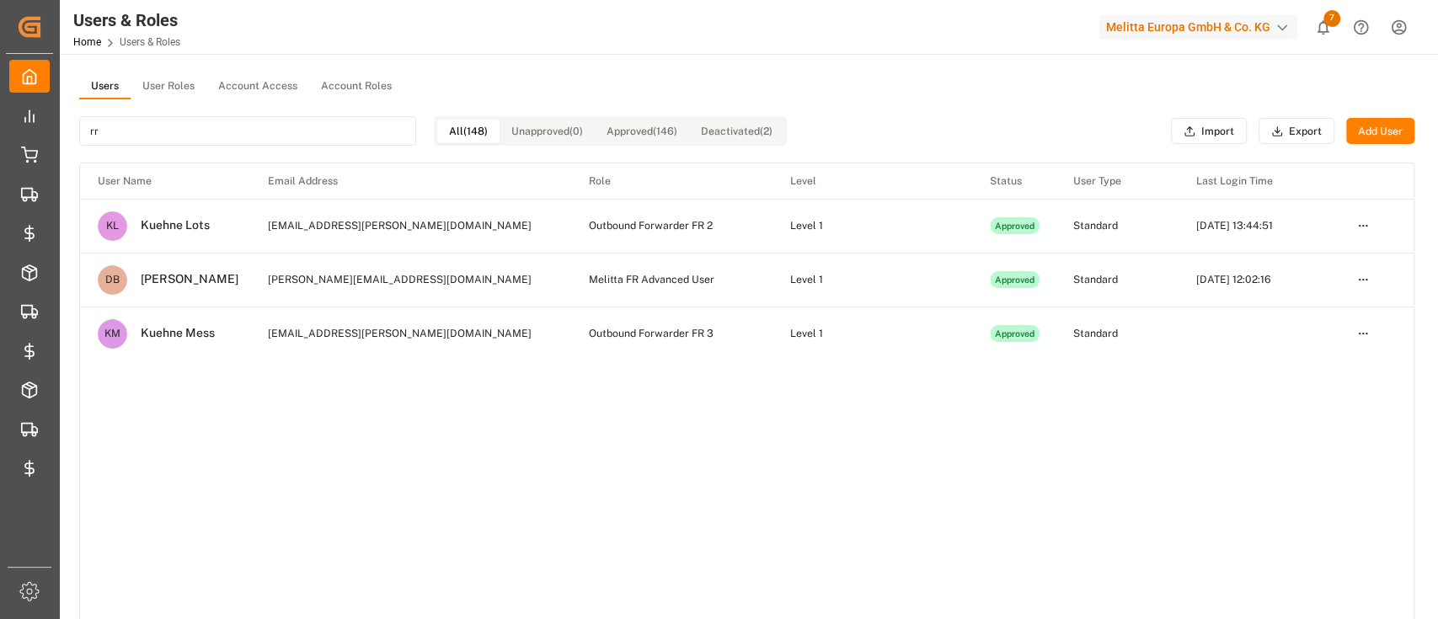
type input "r"
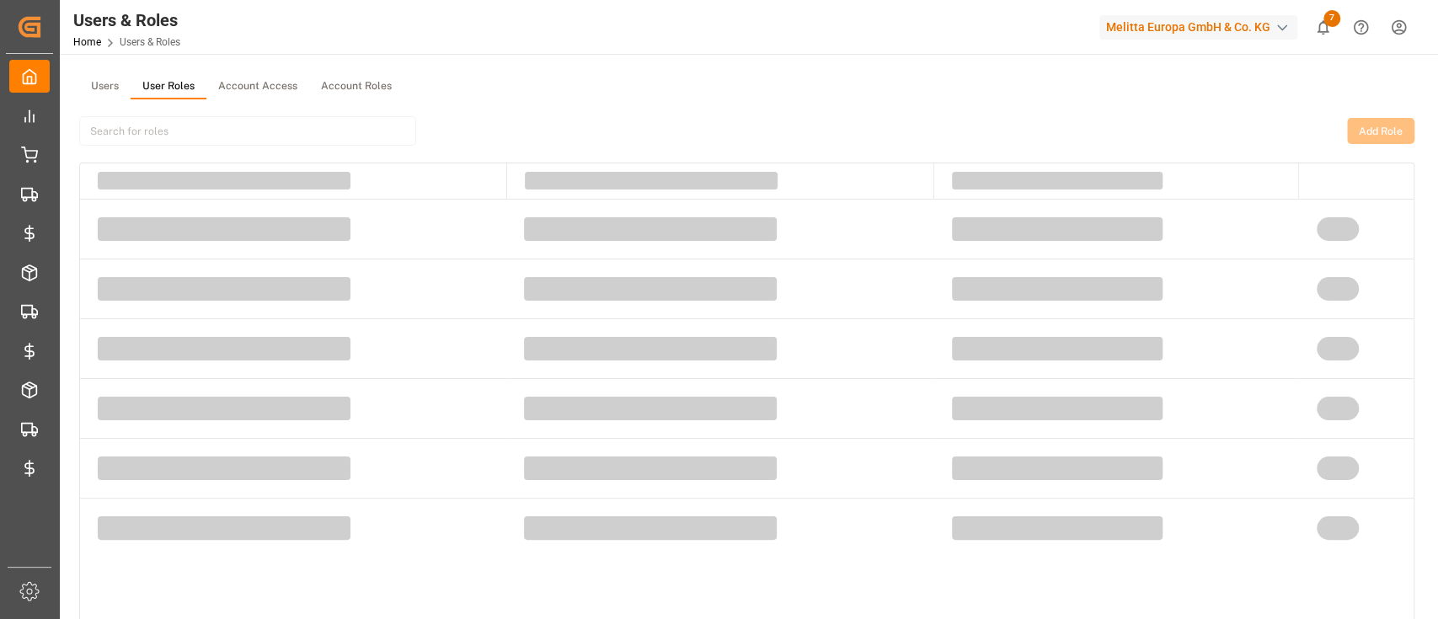
click at [188, 85] on button "User Roles" at bounding box center [169, 86] width 76 height 25
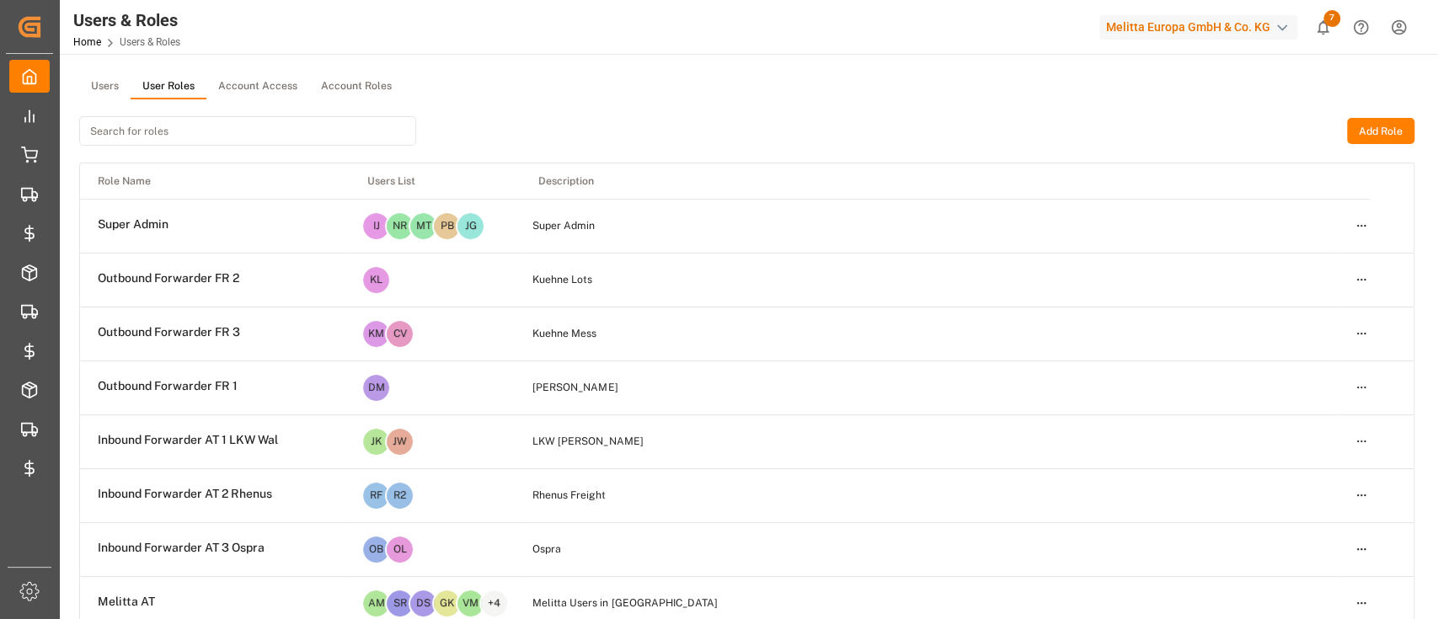
click at [202, 134] on input at bounding box center [247, 130] width 337 height 29
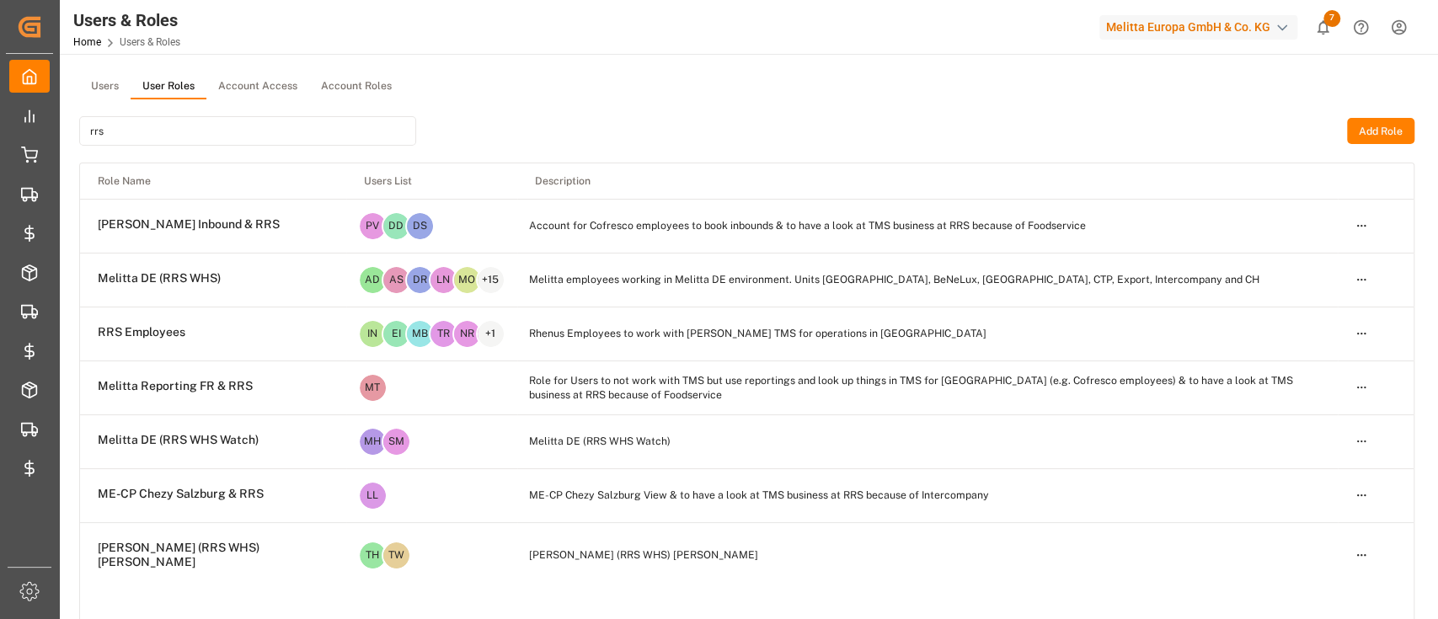
type input "rrs"
click at [1364, 232] on html "Created by potrace 1.15, written by [PERSON_NAME] [DATE]-[DATE] Created by potr…" at bounding box center [719, 372] width 1438 height 745
click at [1327, 257] on div "Edit" at bounding box center [1326, 262] width 87 height 24
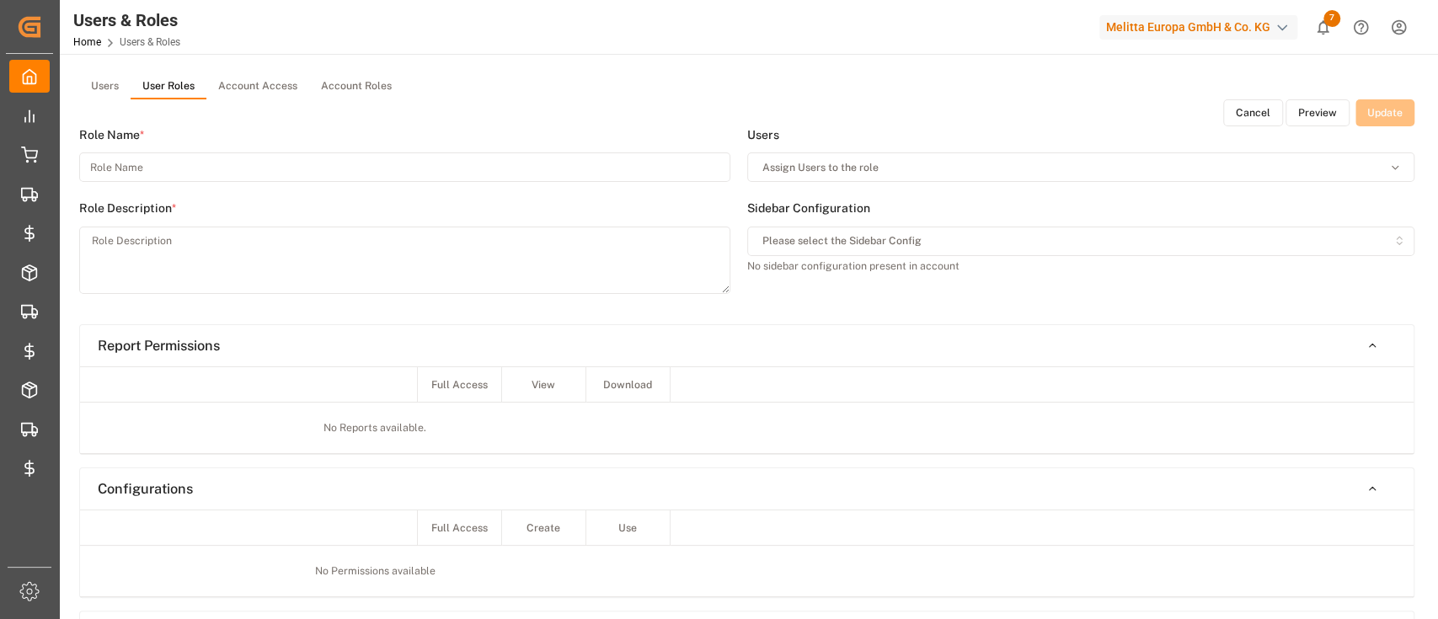
type input "[PERSON_NAME] Inbound & RRS"
type textarea "Account for Cofresco employees to book inbounds & to have a look at TMS busines…"
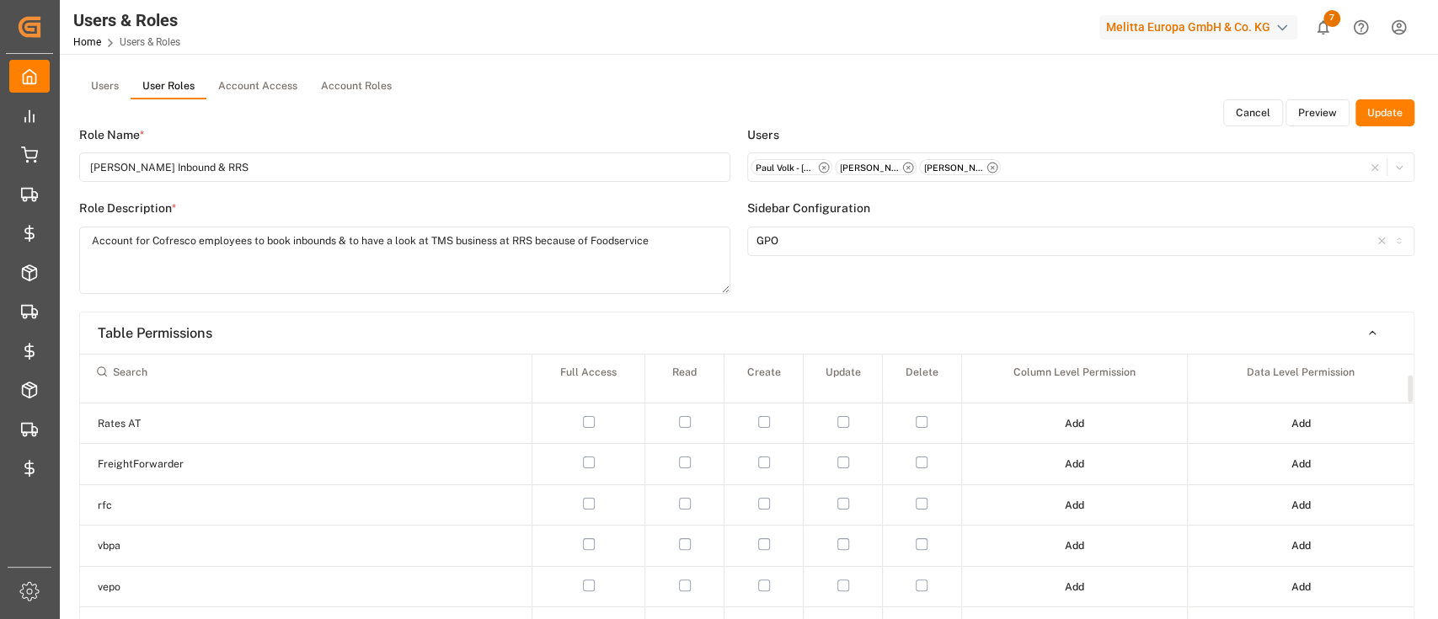
scroll to position [274, 0]
click at [215, 368] on input at bounding box center [306, 371] width 437 height 29
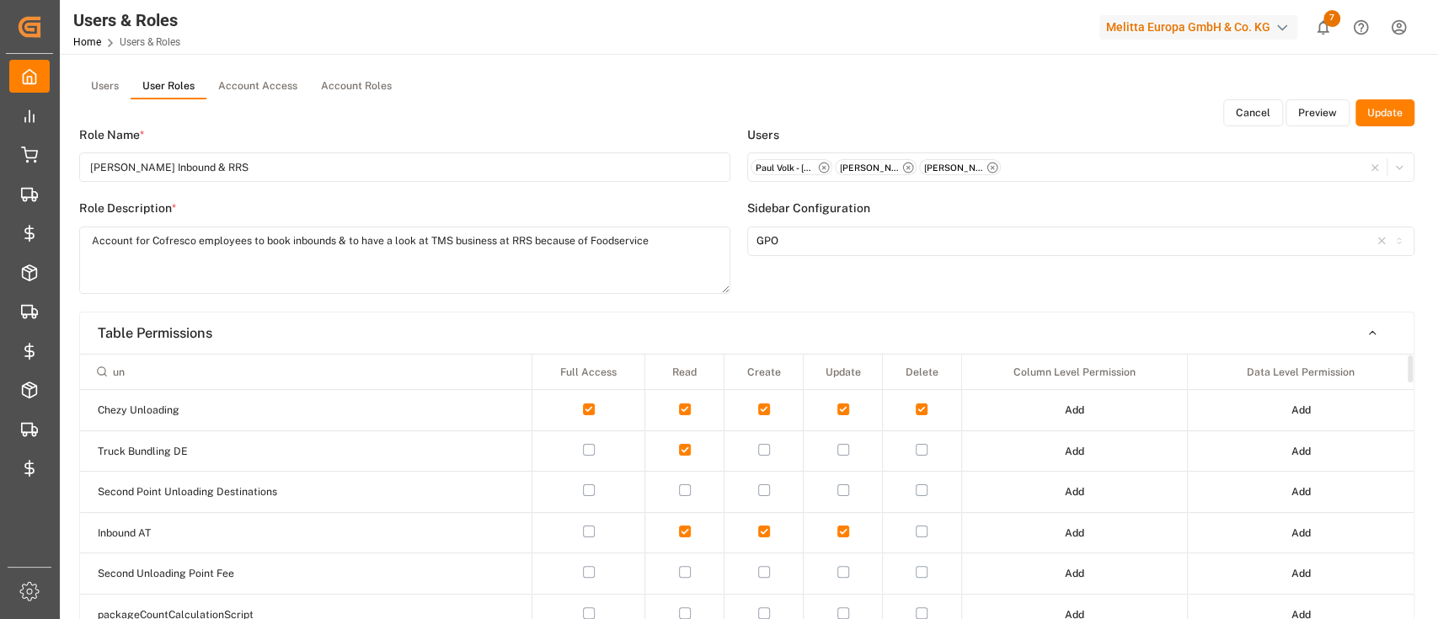
scroll to position [0, 0]
type input "un"
click at [1320, 103] on button "Preview" at bounding box center [1317, 112] width 64 height 27
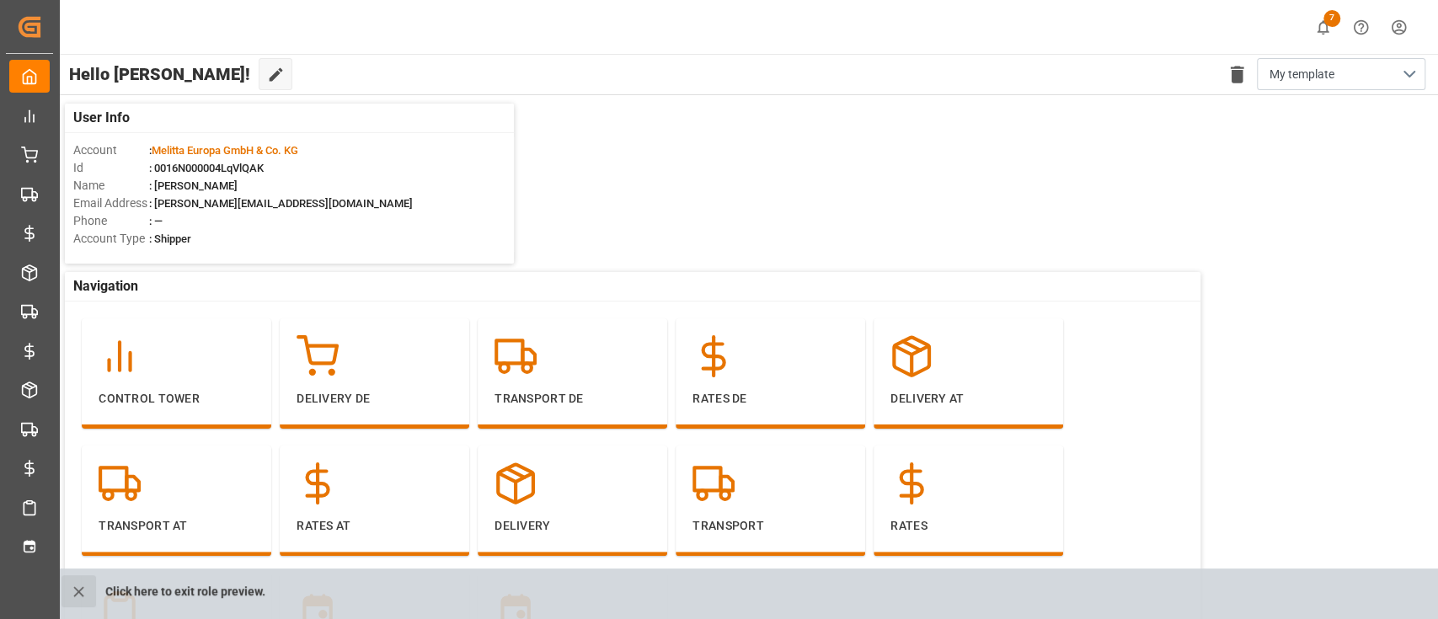
click at [88, 596] on icon "close role preview" at bounding box center [79, 592] width 18 height 18
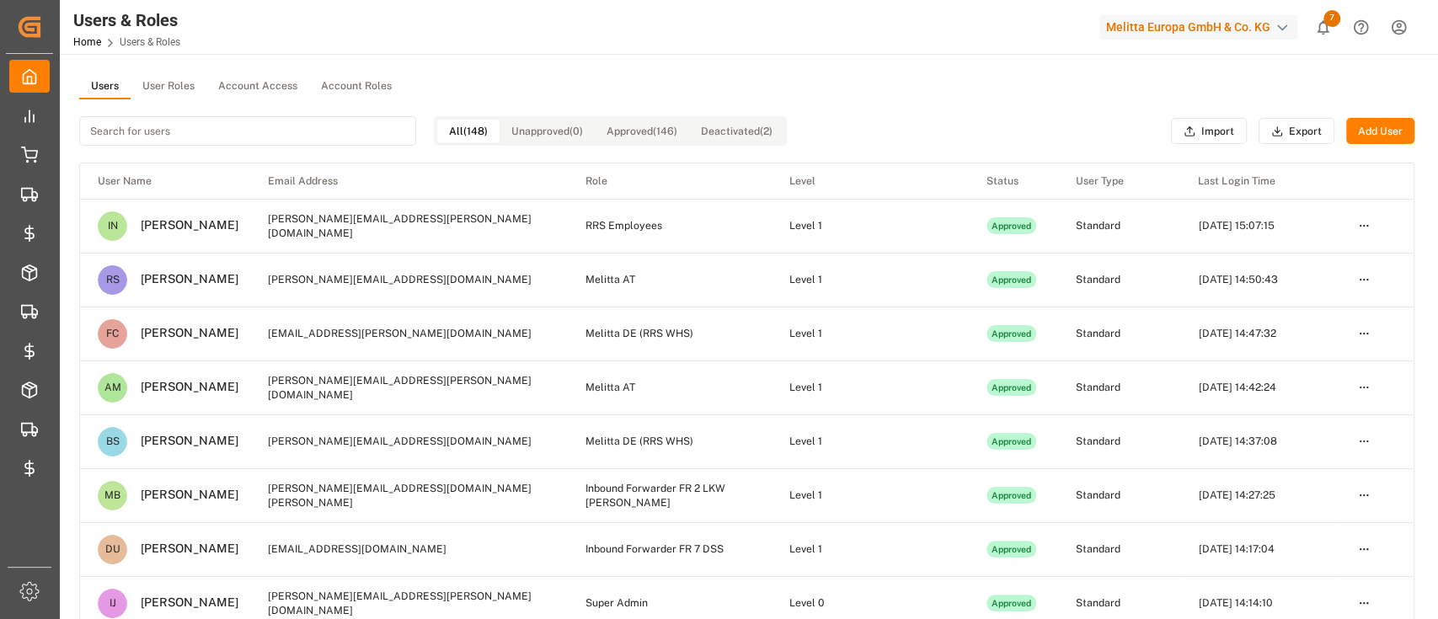
click at [174, 71] on div "Users User Roles Account Access Account Roles All (148) Unapproved (0) Approved…" at bounding box center [746, 455] width 1375 height 803
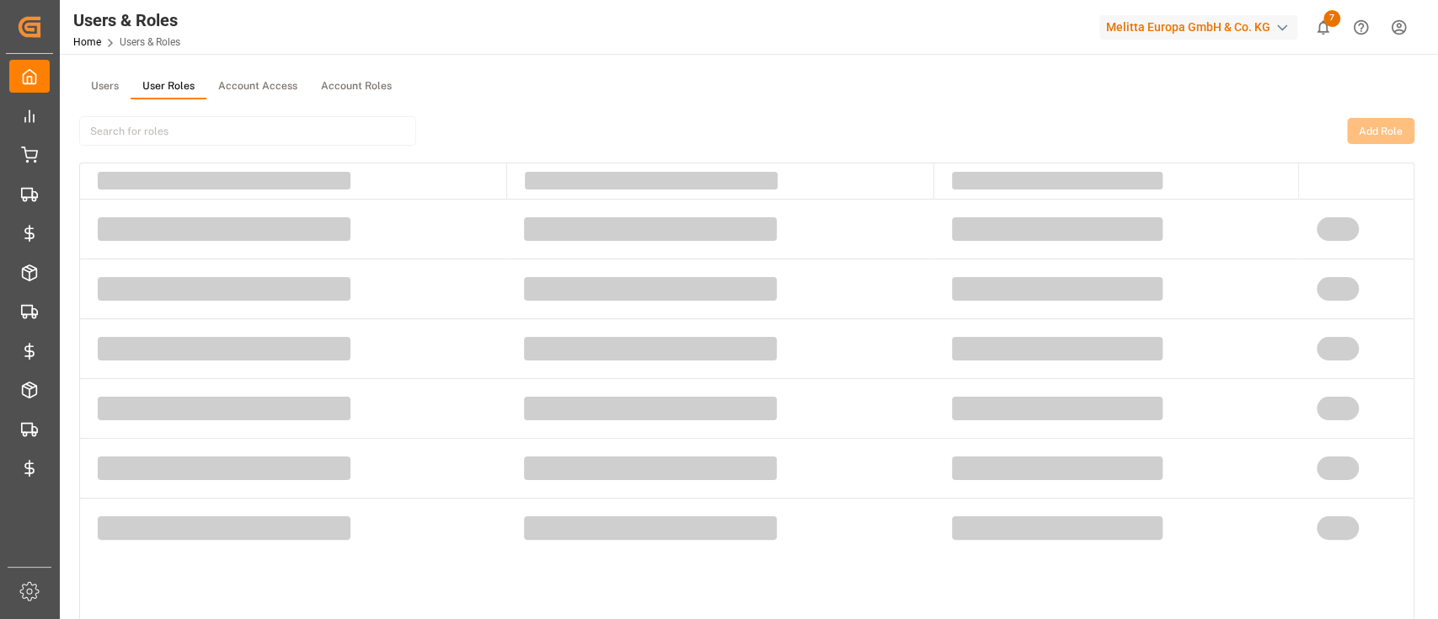
click at [169, 92] on button "User Roles" at bounding box center [169, 86] width 76 height 25
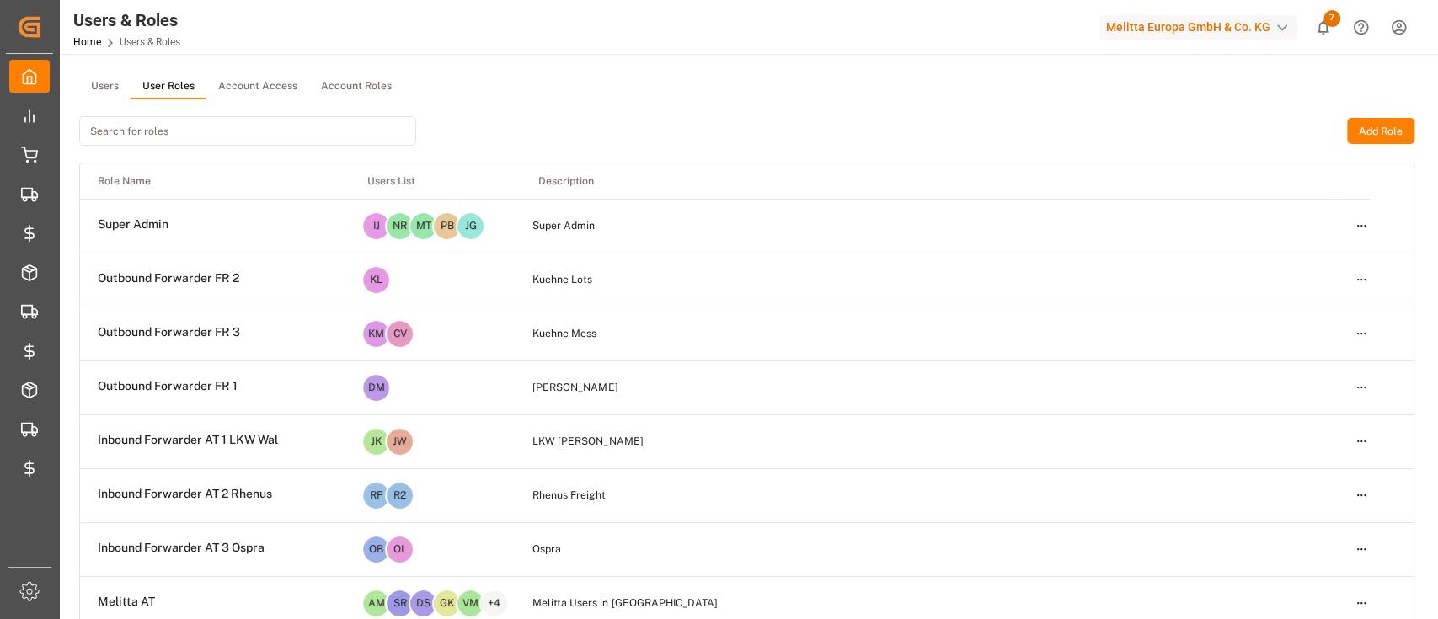
click at [206, 141] on input at bounding box center [247, 130] width 337 height 29
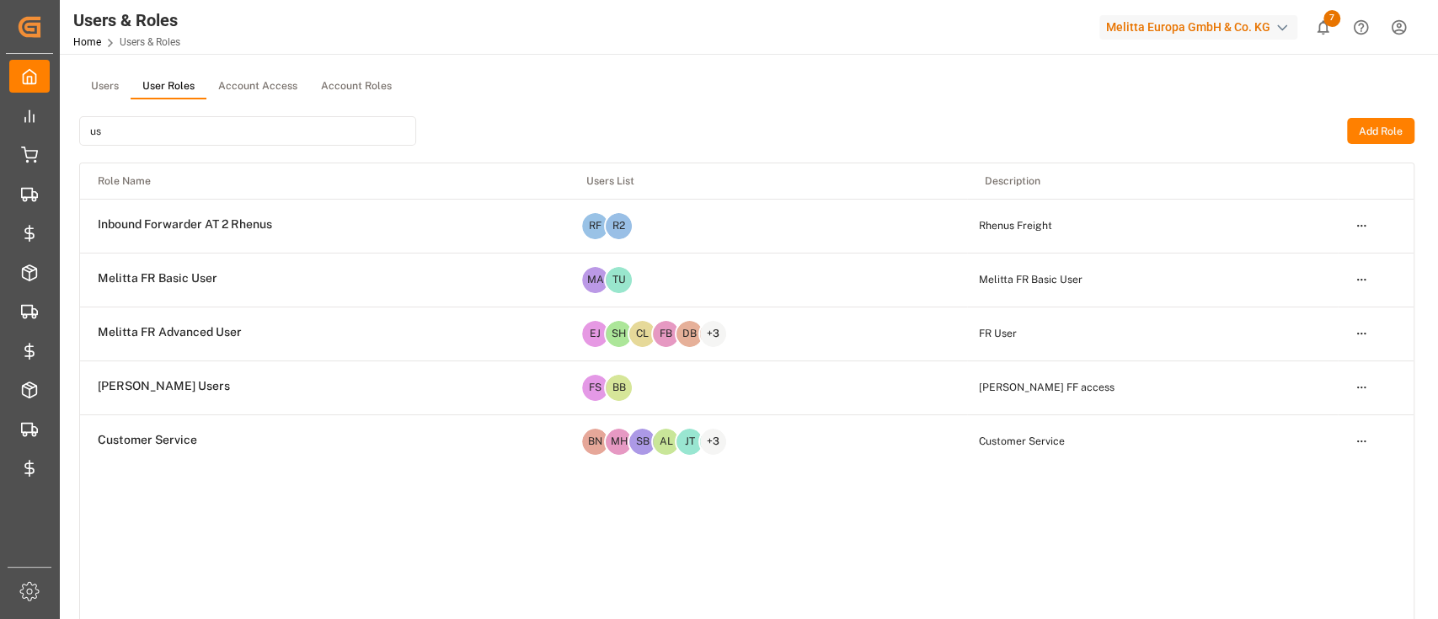
type input "u"
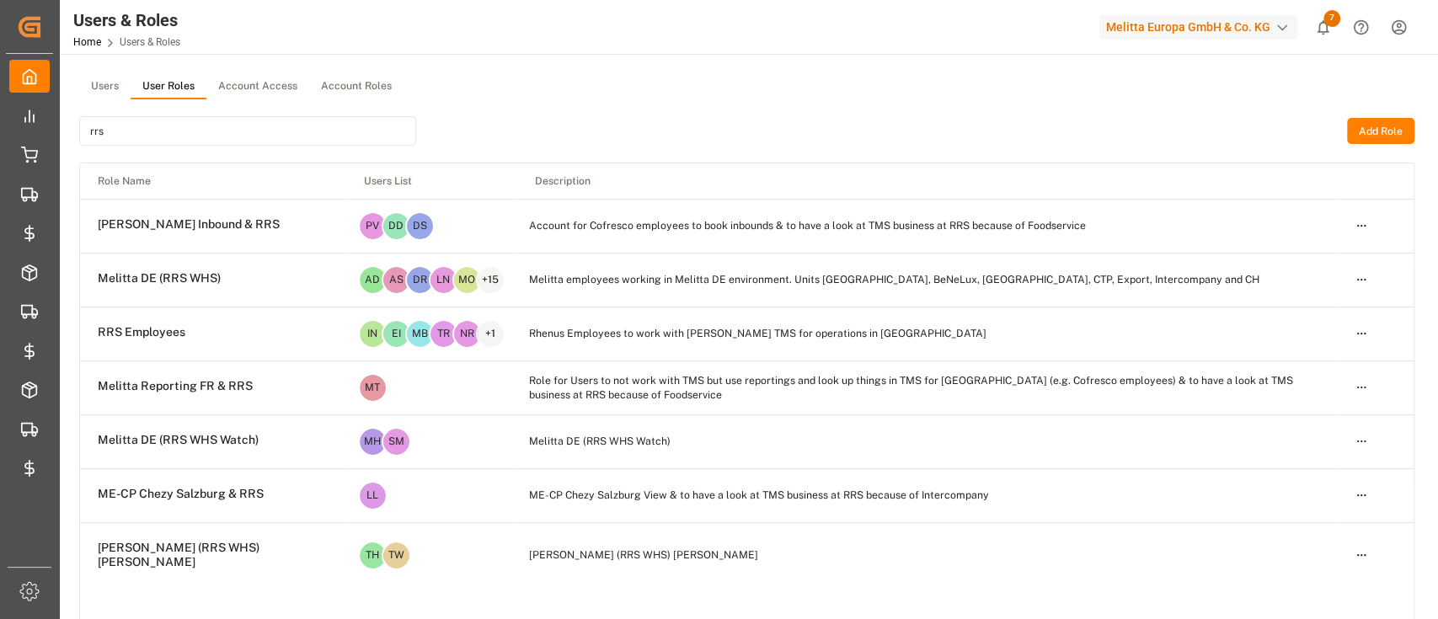
type input "rrs"
click at [1361, 229] on html "Created by potrace 1.15, written by [PERSON_NAME] [DATE]-[DATE] Created by potr…" at bounding box center [719, 372] width 1438 height 745
click at [1322, 259] on div "Edit" at bounding box center [1326, 262] width 87 height 24
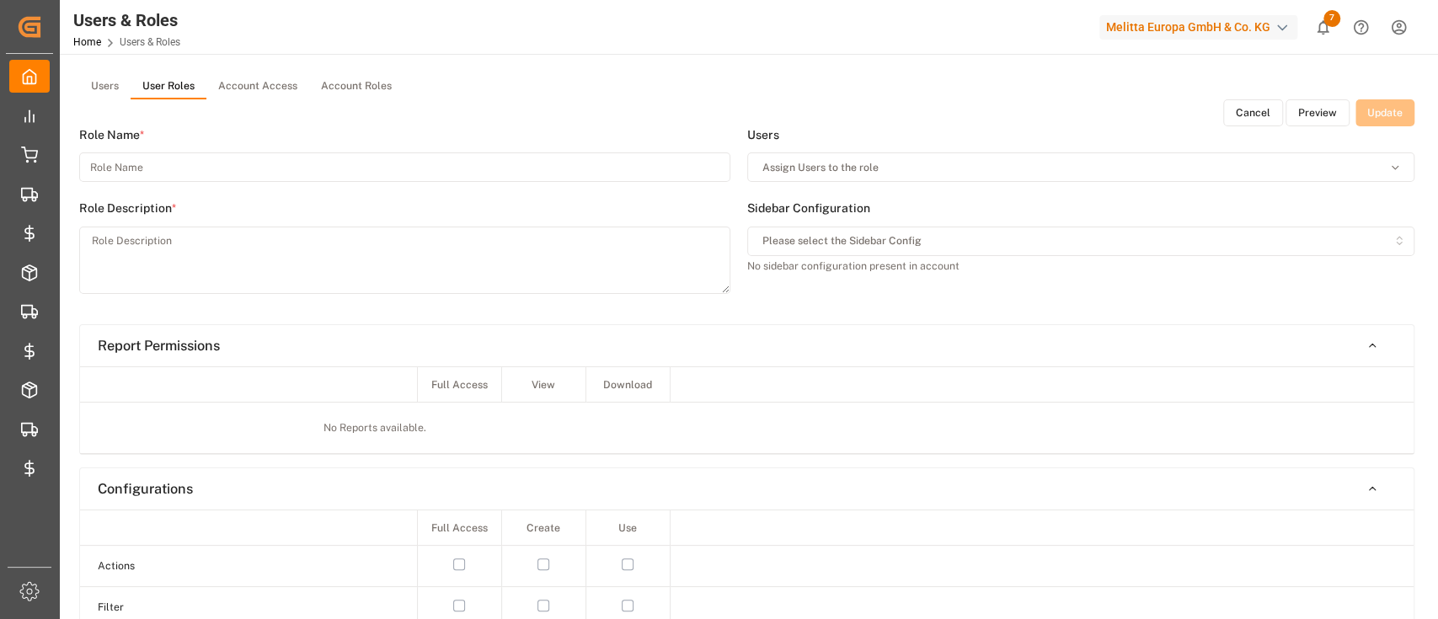
type input "[PERSON_NAME] Inbound & RRS"
type textarea "Account for Cofresco employees to book inbounds & to have a look at TMS busines…"
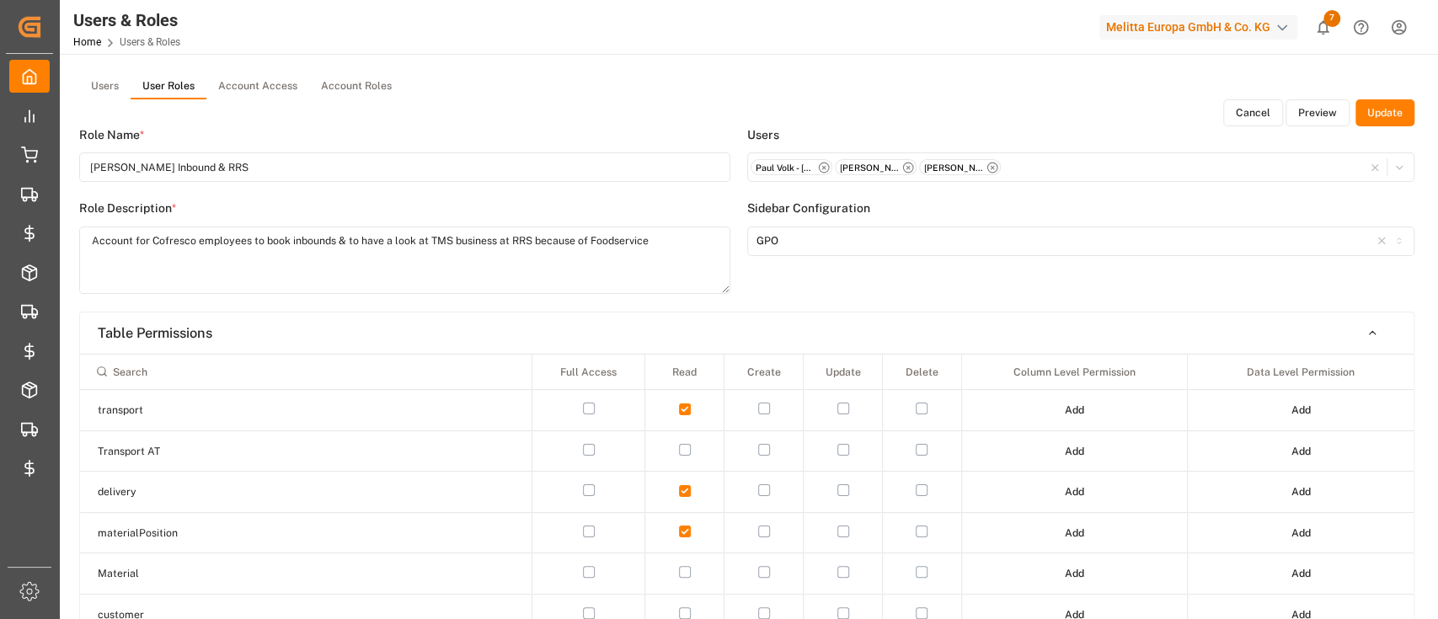
click at [1321, 102] on button "Preview" at bounding box center [1317, 112] width 64 height 27
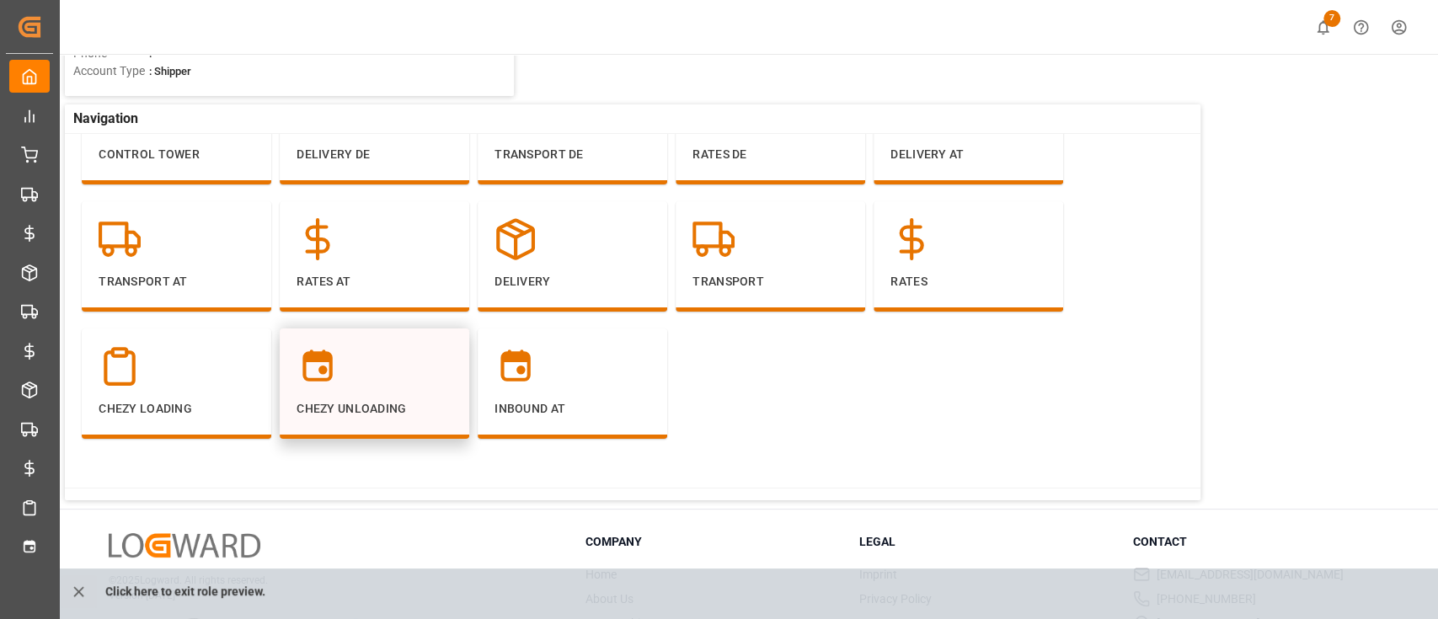
scroll to position [172, 0]
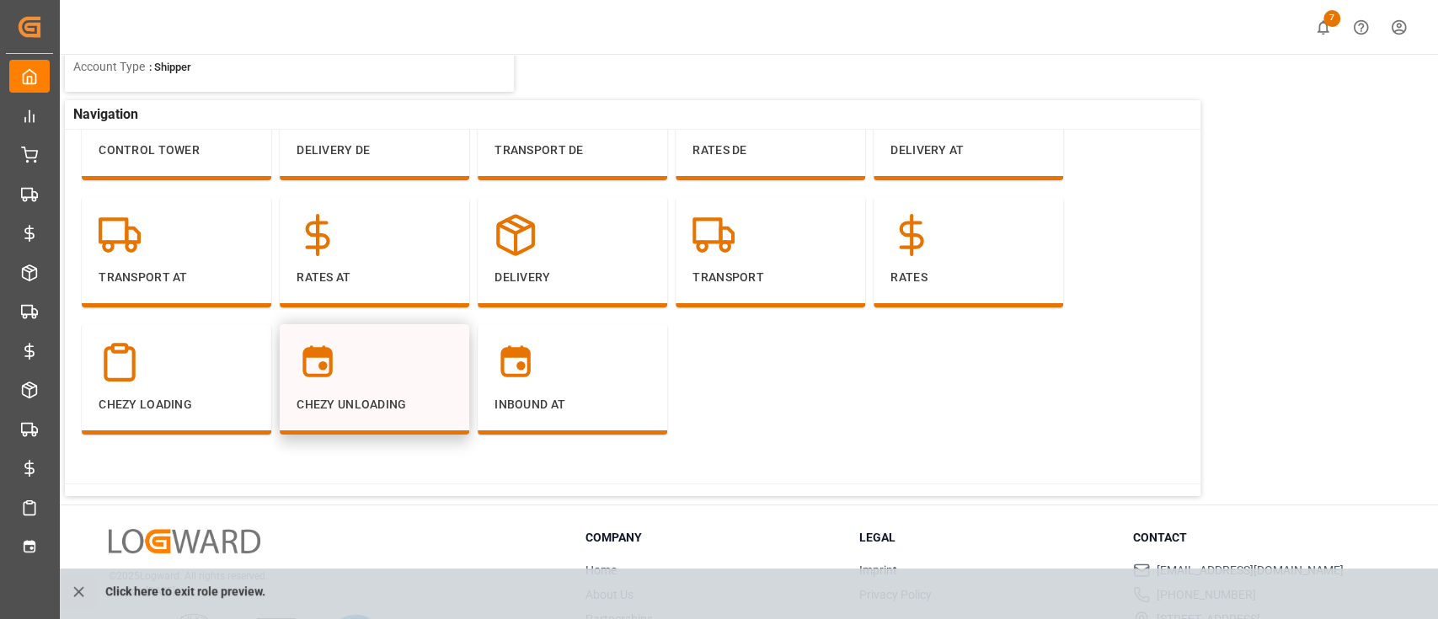
click at [351, 417] on div "Chezy Unloading" at bounding box center [374, 379] width 189 height 110
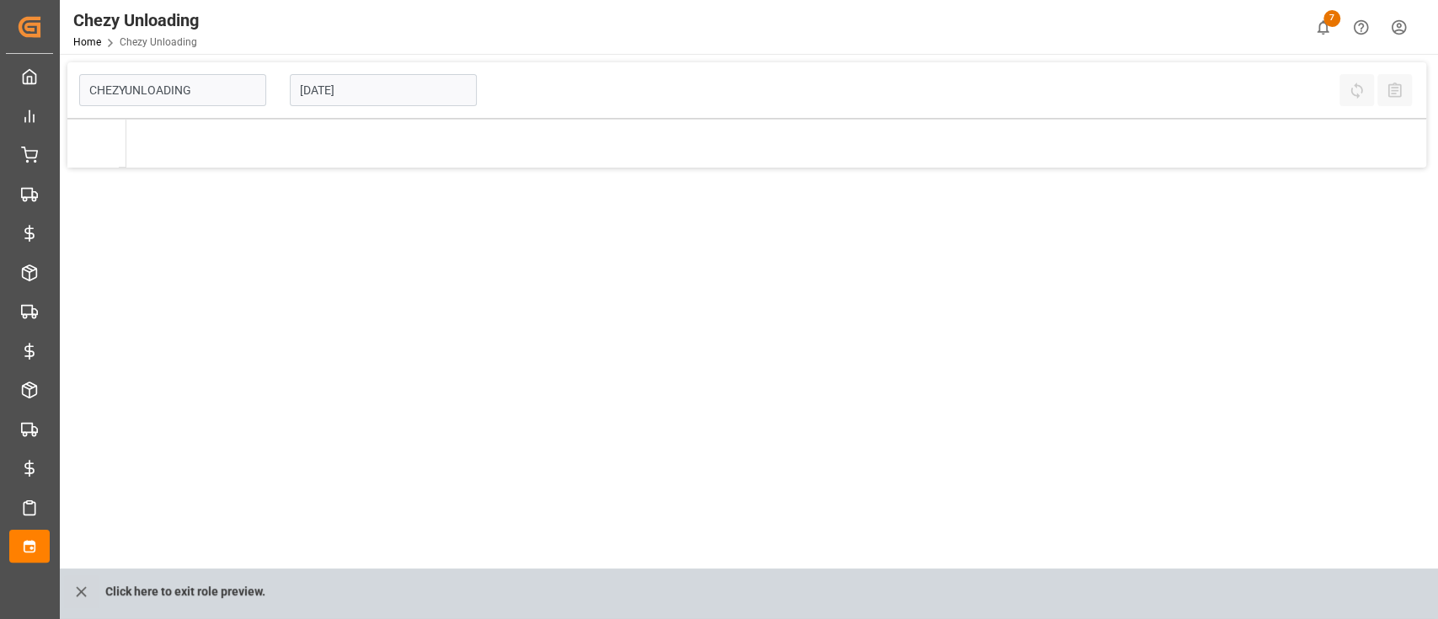
type input "Chezy Unloading"
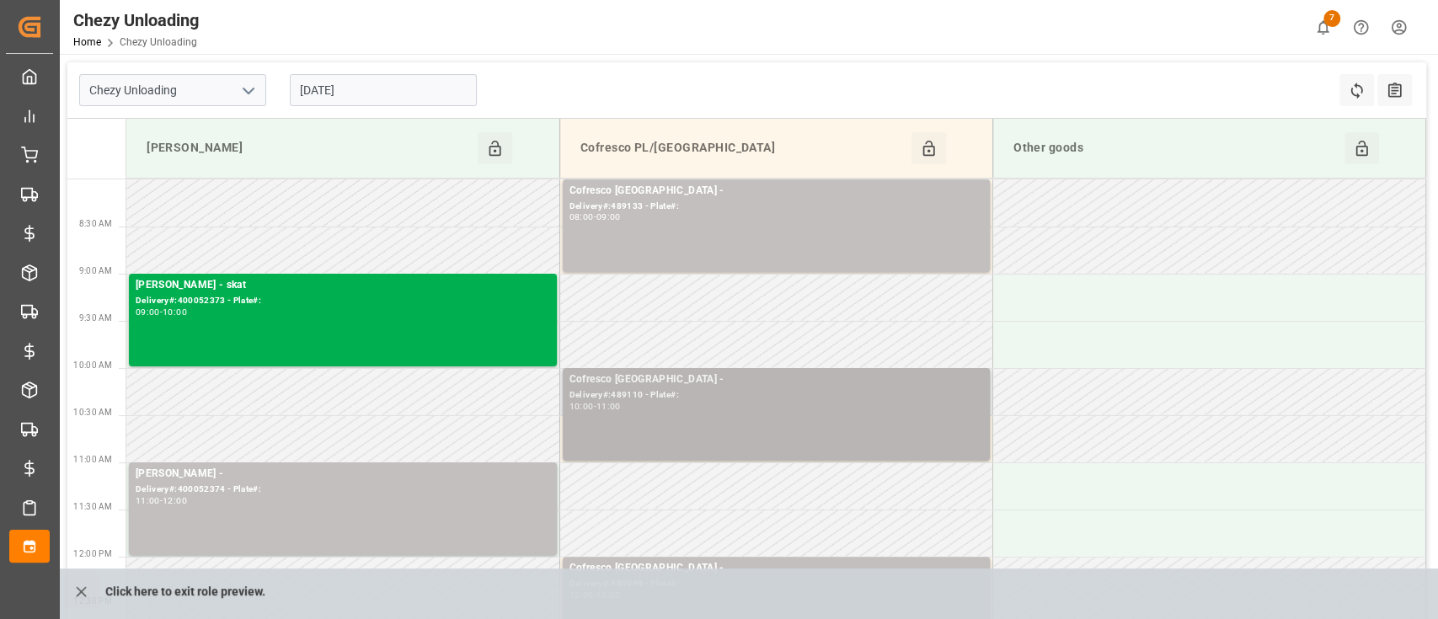
click at [756, 419] on div "Cofresco [GEOGRAPHIC_DATA] - Delivery#:489110 - Plate#: 10:00 - 11:00" at bounding box center [776, 414] width 414 height 86
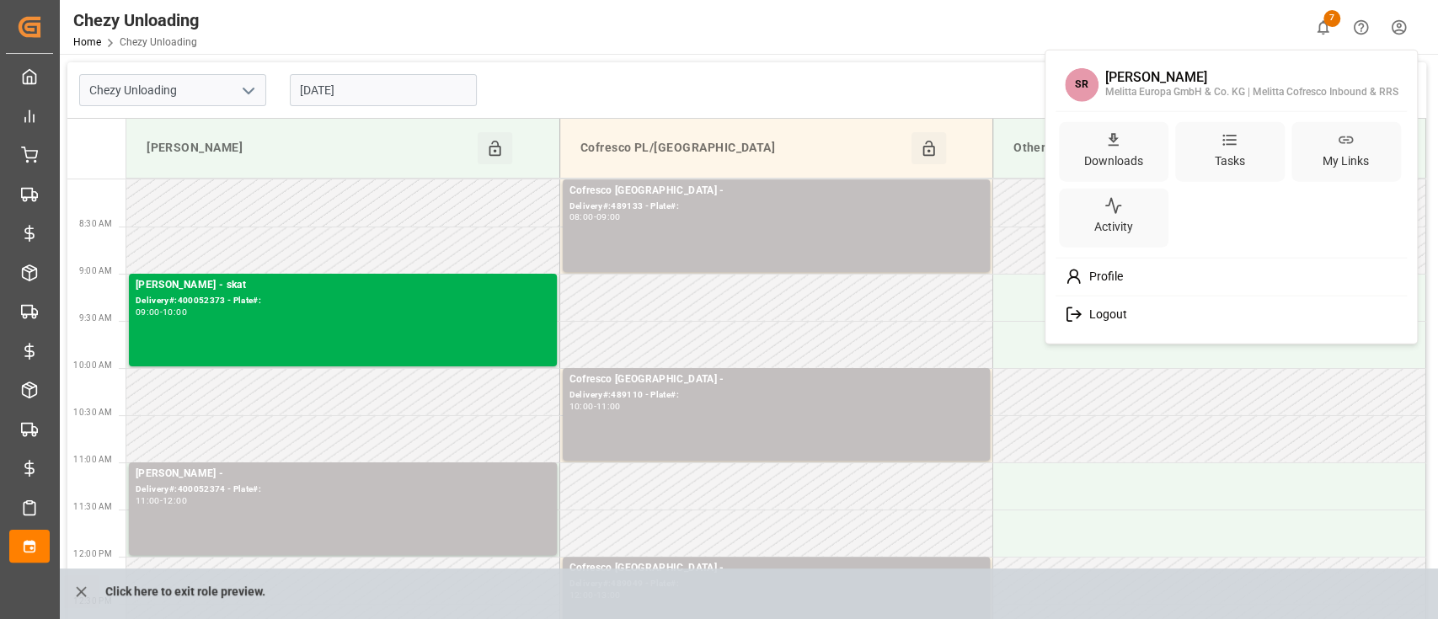
click at [1395, 24] on html "Created by potrace 1.15, written by [PERSON_NAME] [DATE]-[DATE] Created by potr…" at bounding box center [719, 372] width 1438 height 745
